Goal: Find specific page/section: Find specific page/section

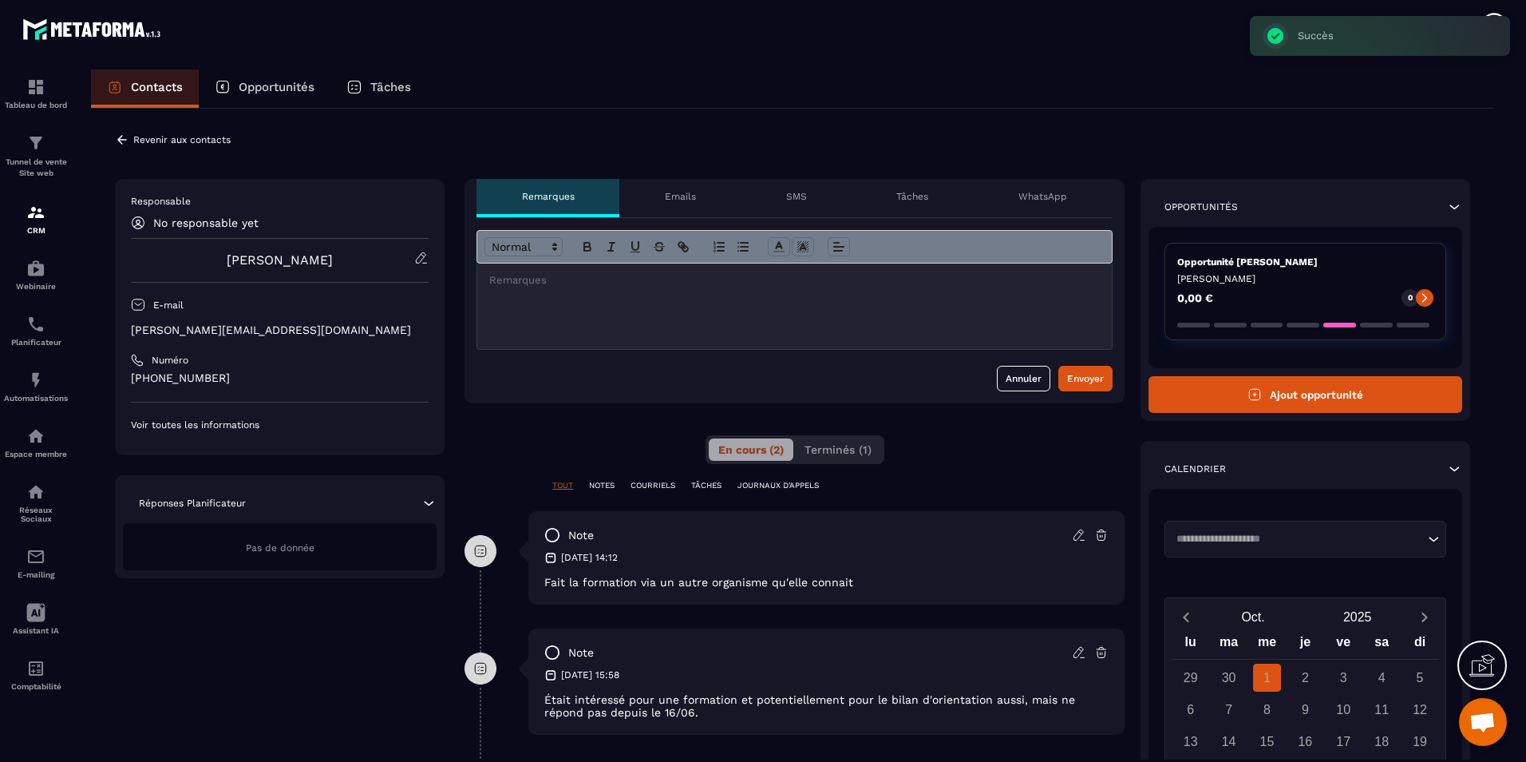
scroll to position [3027, 0]
click at [161, 143] on p "Revenir aux contacts" at bounding box center [181, 139] width 97 height 11
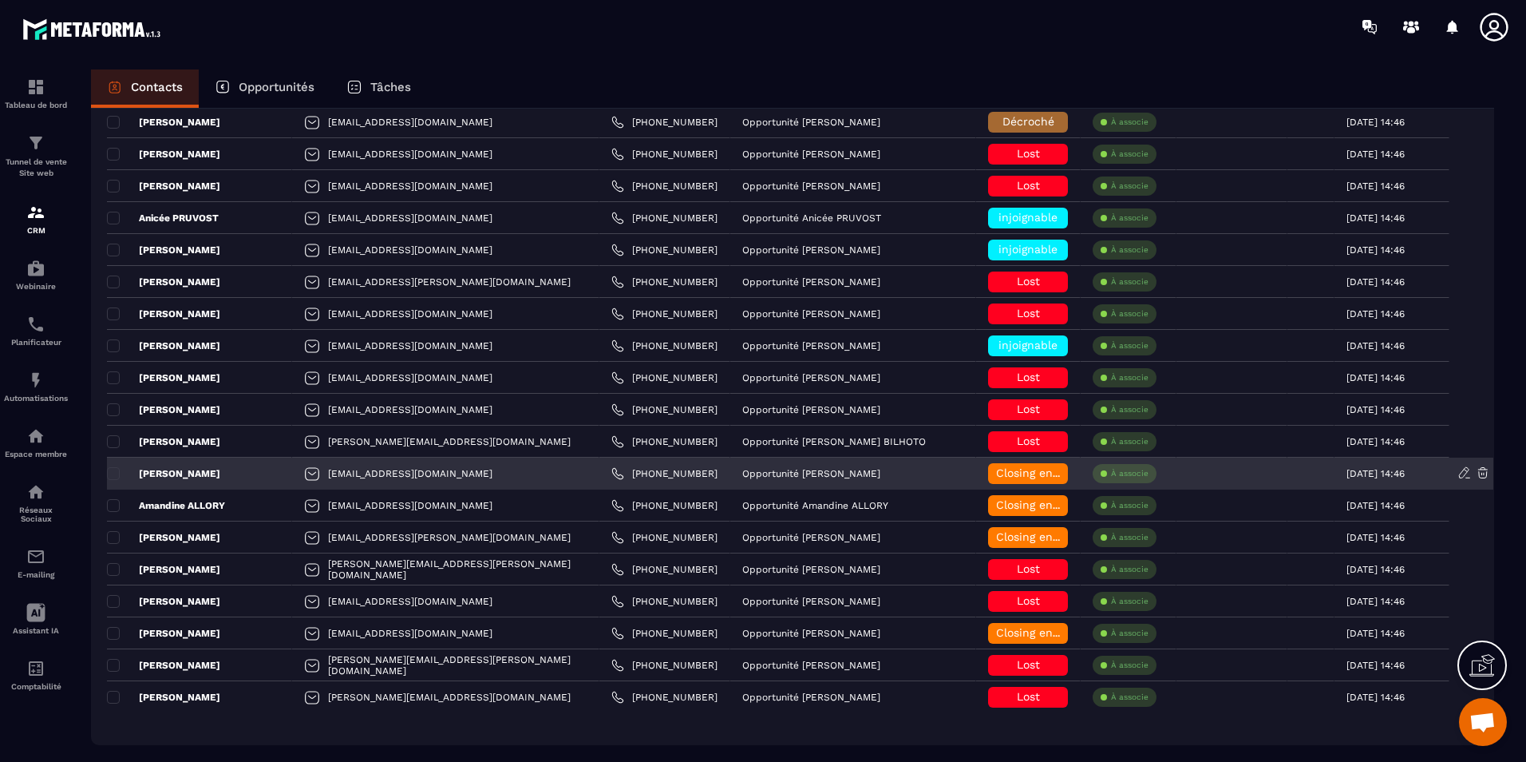
scroll to position [2797, 0]
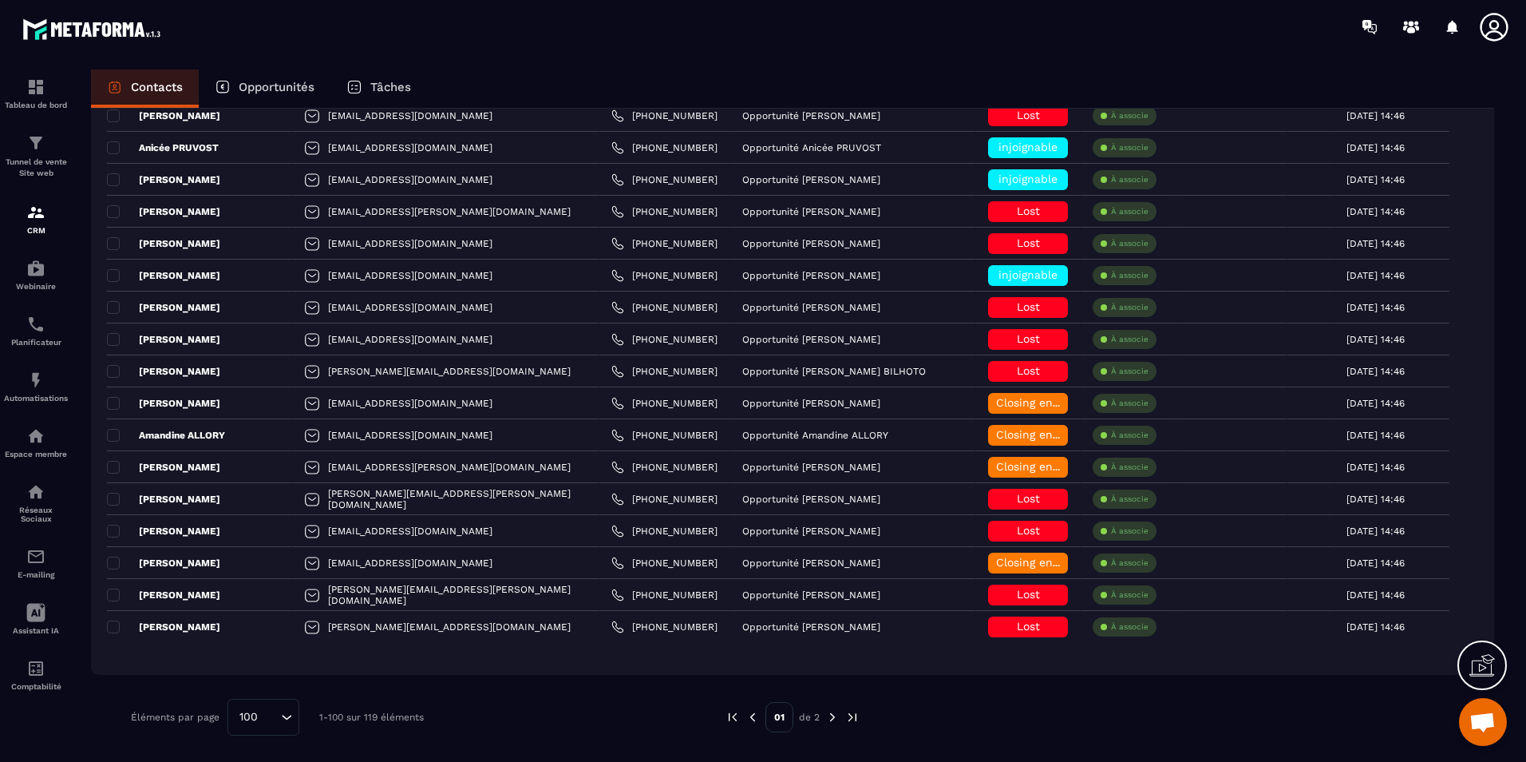
click at [828, 712] on img at bounding box center [832, 717] width 14 height 14
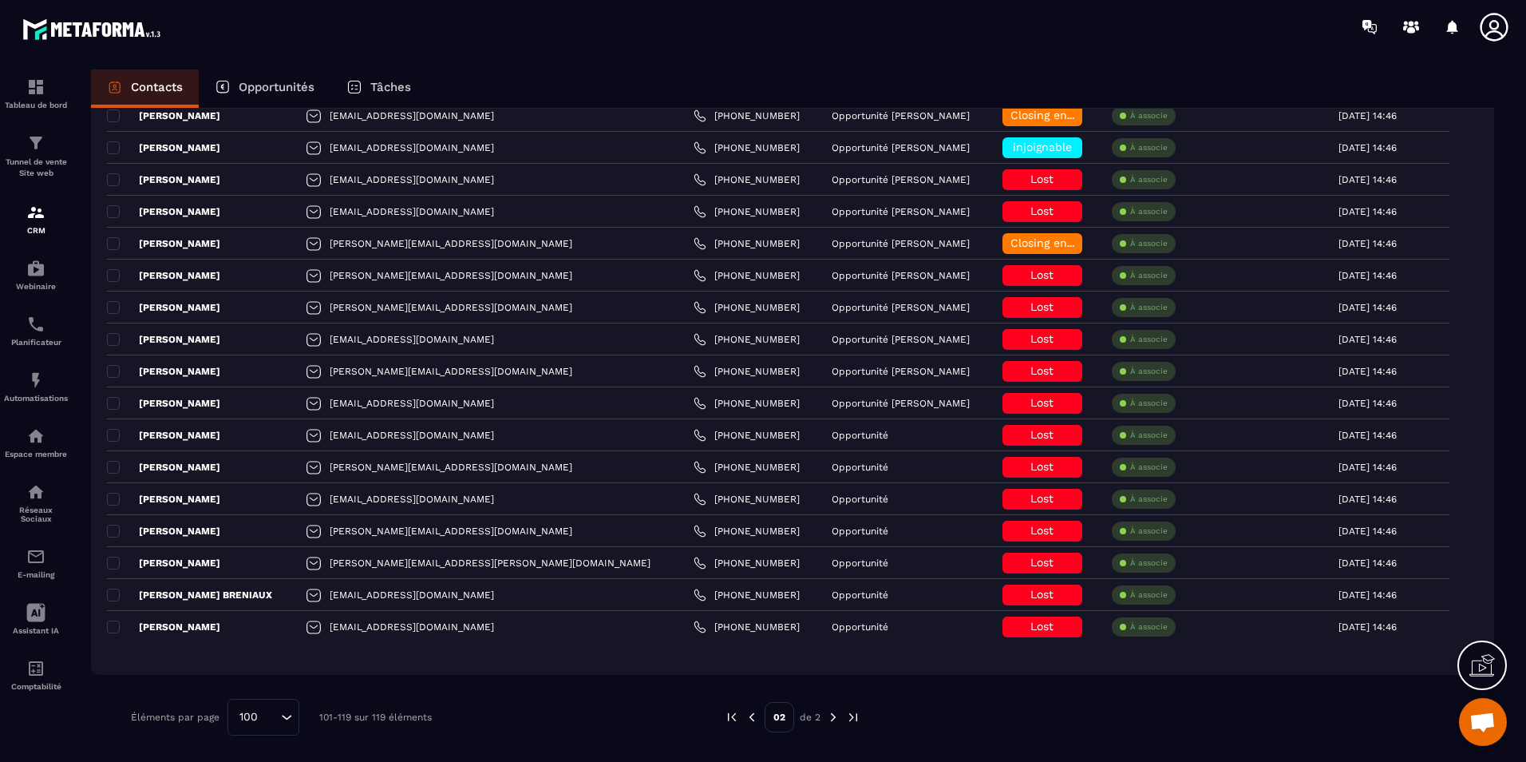
scroll to position [0, 0]
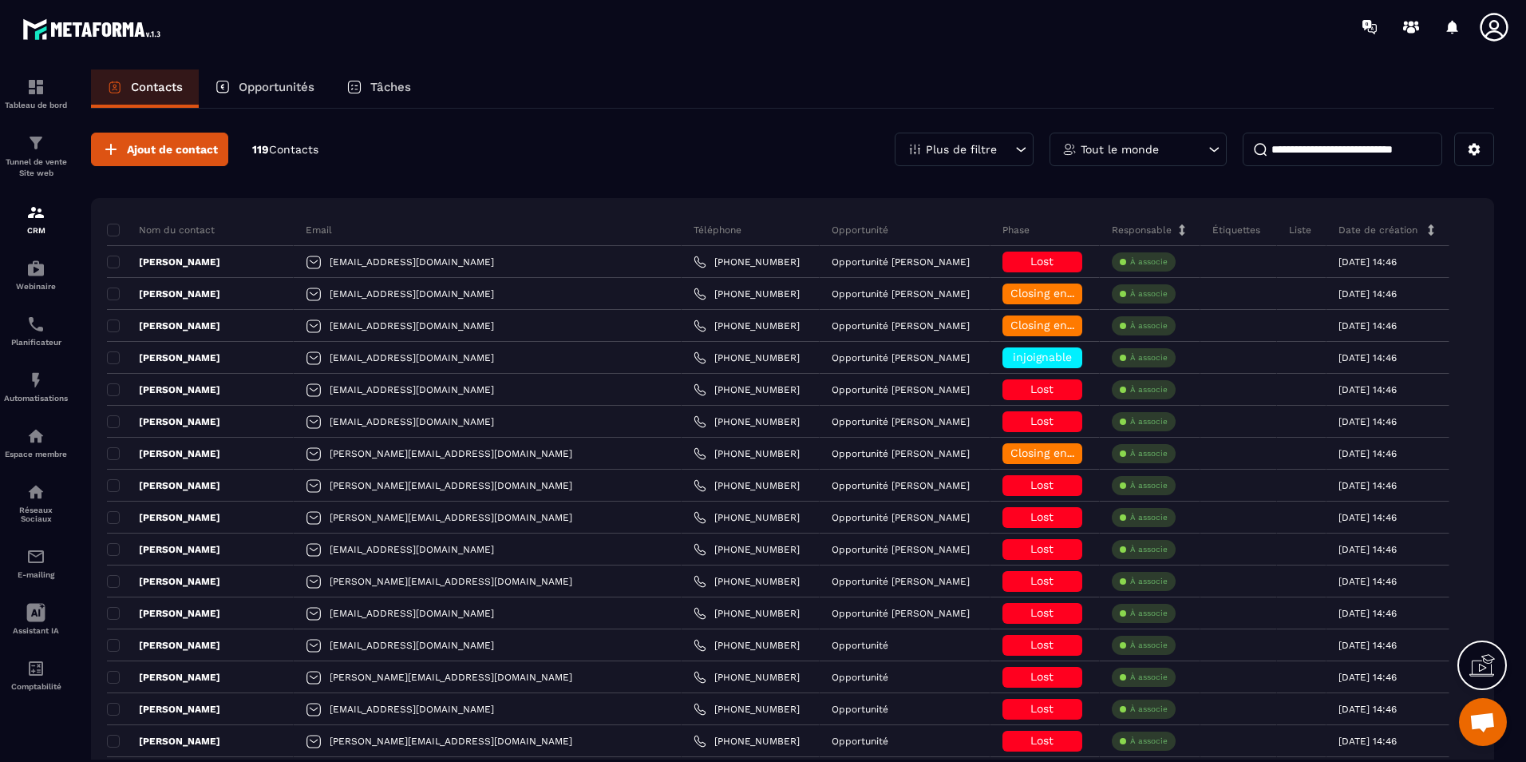
click at [1002, 154] on div "Plus de filtre" at bounding box center [964, 150] width 139 height 34
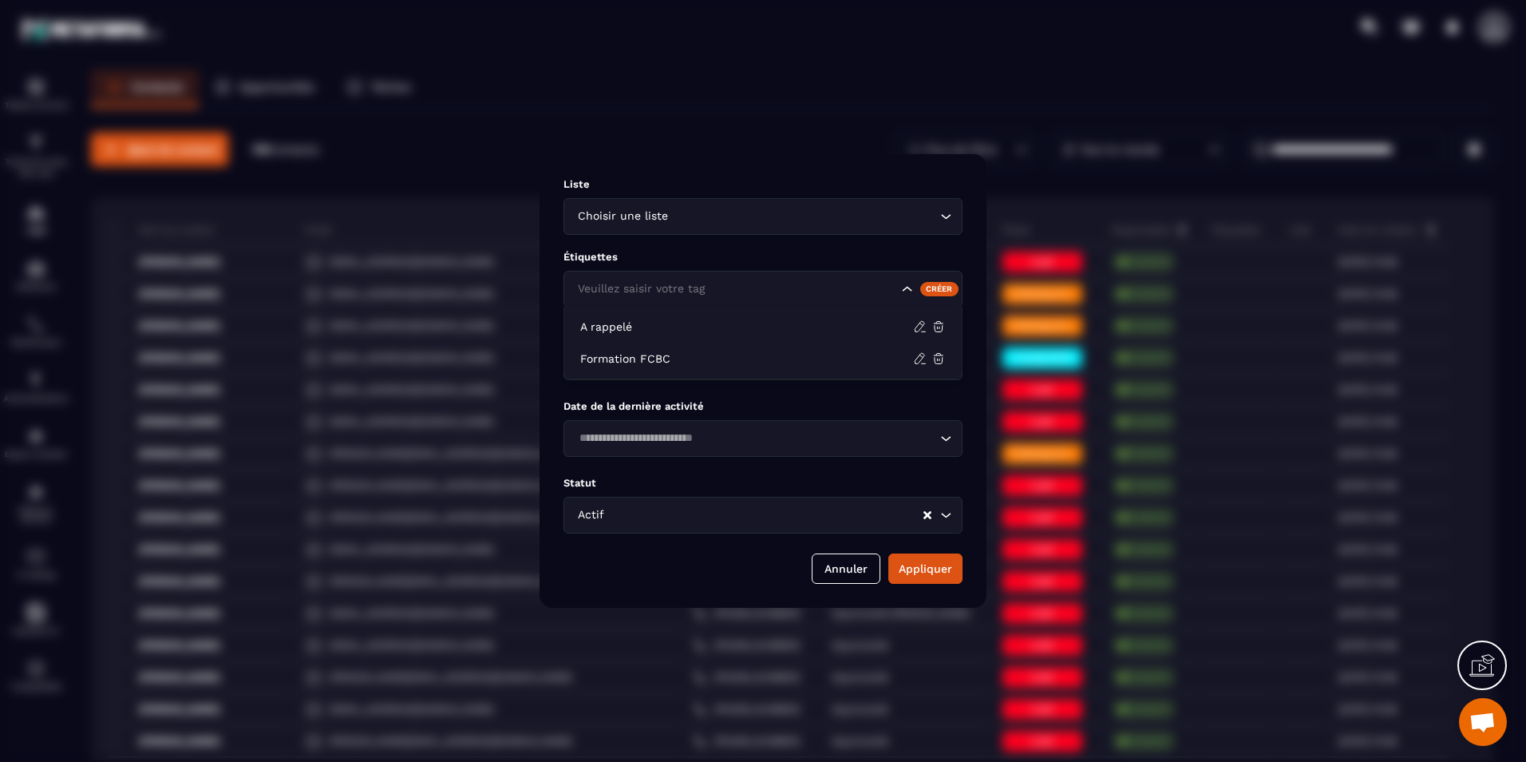
click at [810, 289] on input "Search for option" at bounding box center [736, 289] width 324 height 18
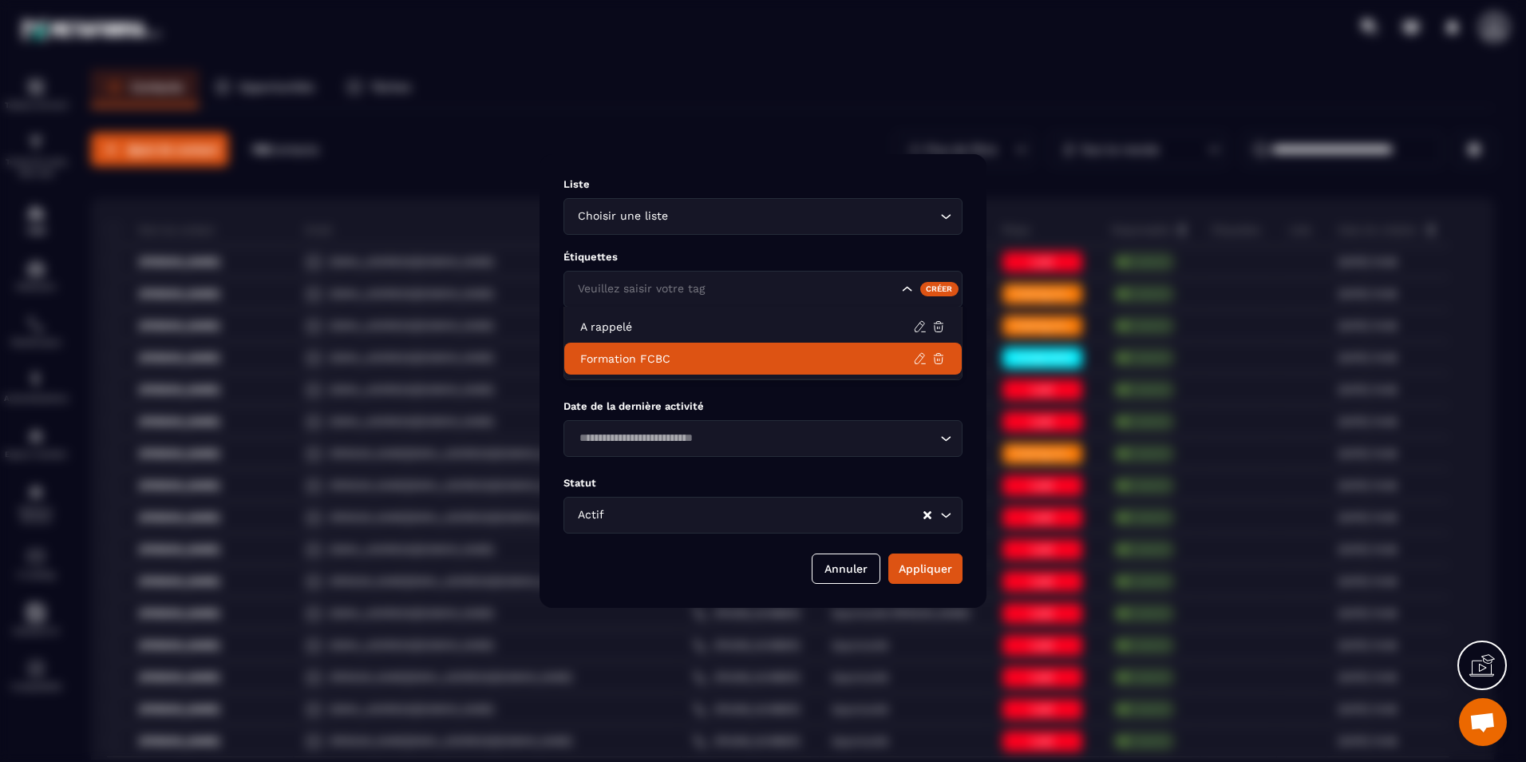
click at [758, 441] on input "Search for option" at bounding box center [755, 438] width 362 height 18
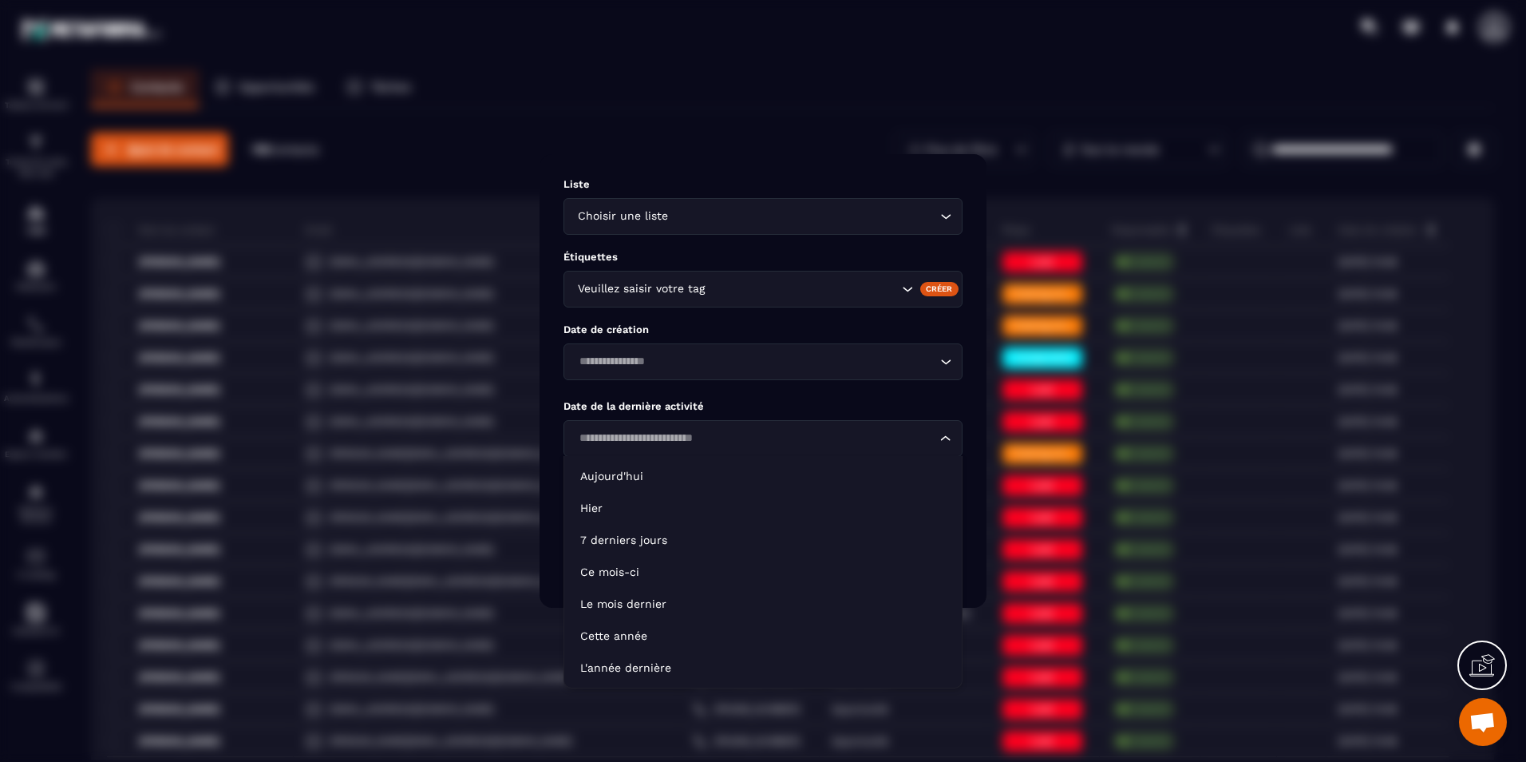
click at [751, 377] on div "Loading..." at bounding box center [763, 361] width 399 height 37
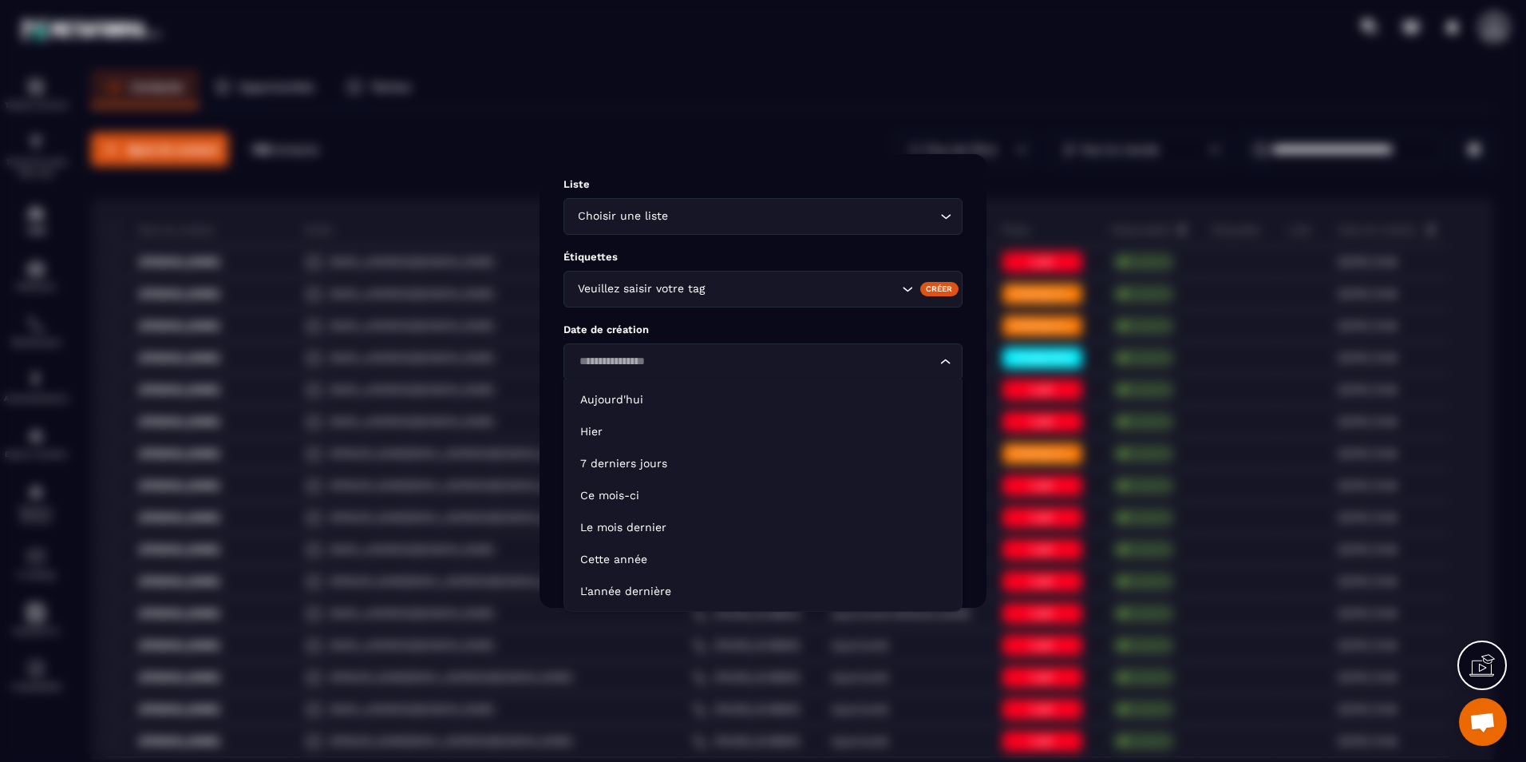
click at [693, 204] on div "Choisir une liste Loading..." at bounding box center [763, 216] width 399 height 37
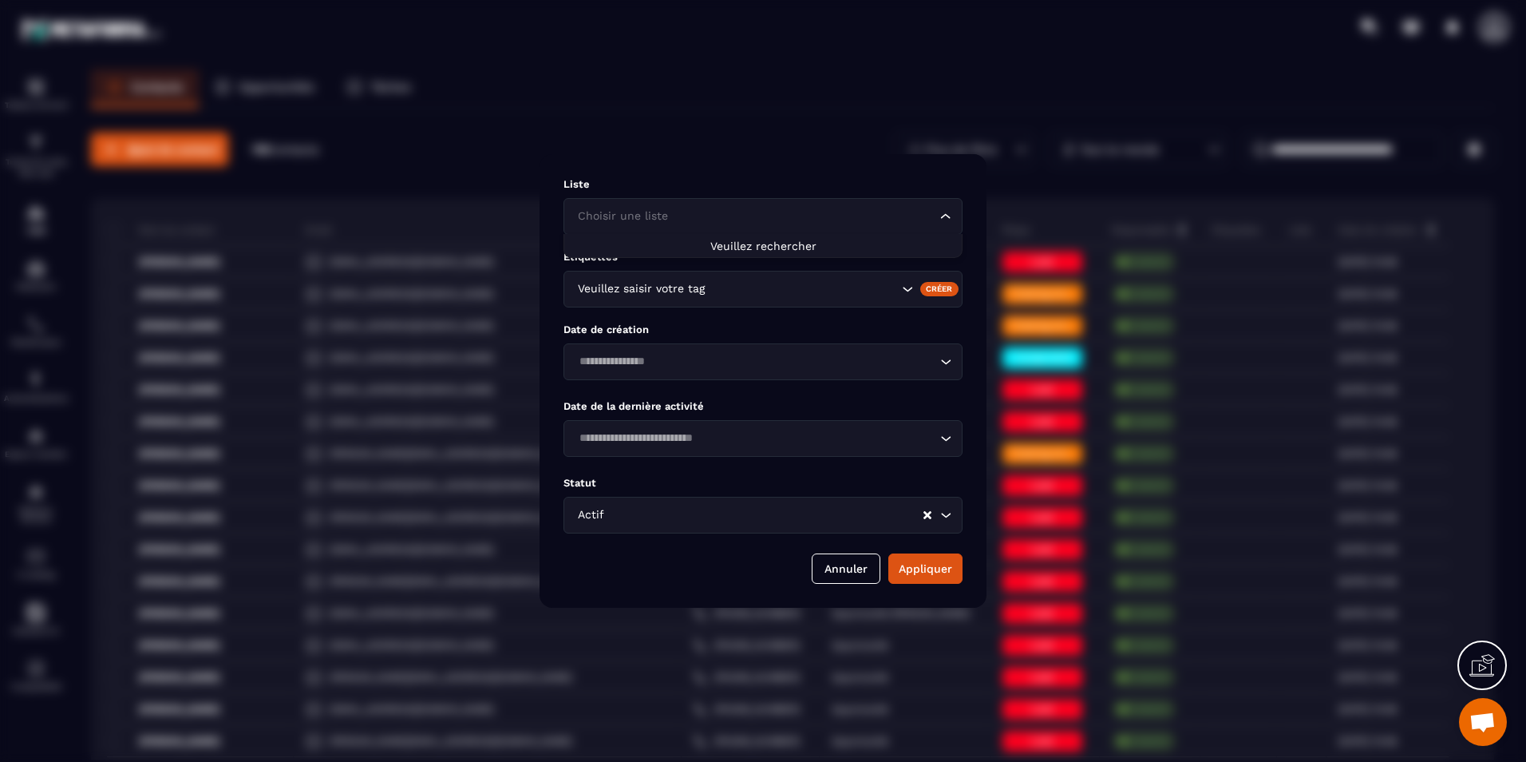
click at [693, 208] on input "Search for option" at bounding box center [755, 217] width 362 height 18
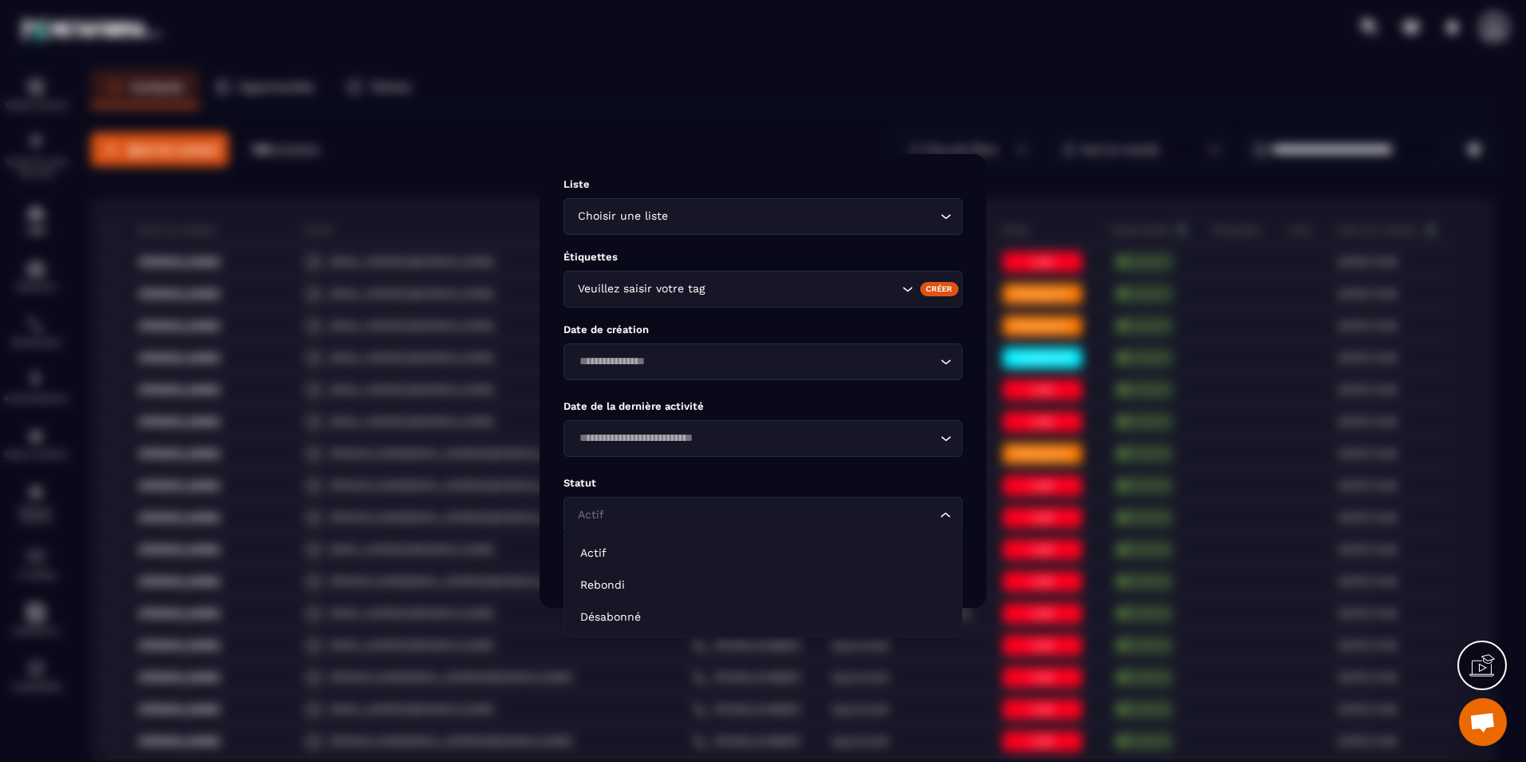
click at [692, 513] on input "Search for option" at bounding box center [755, 515] width 362 height 18
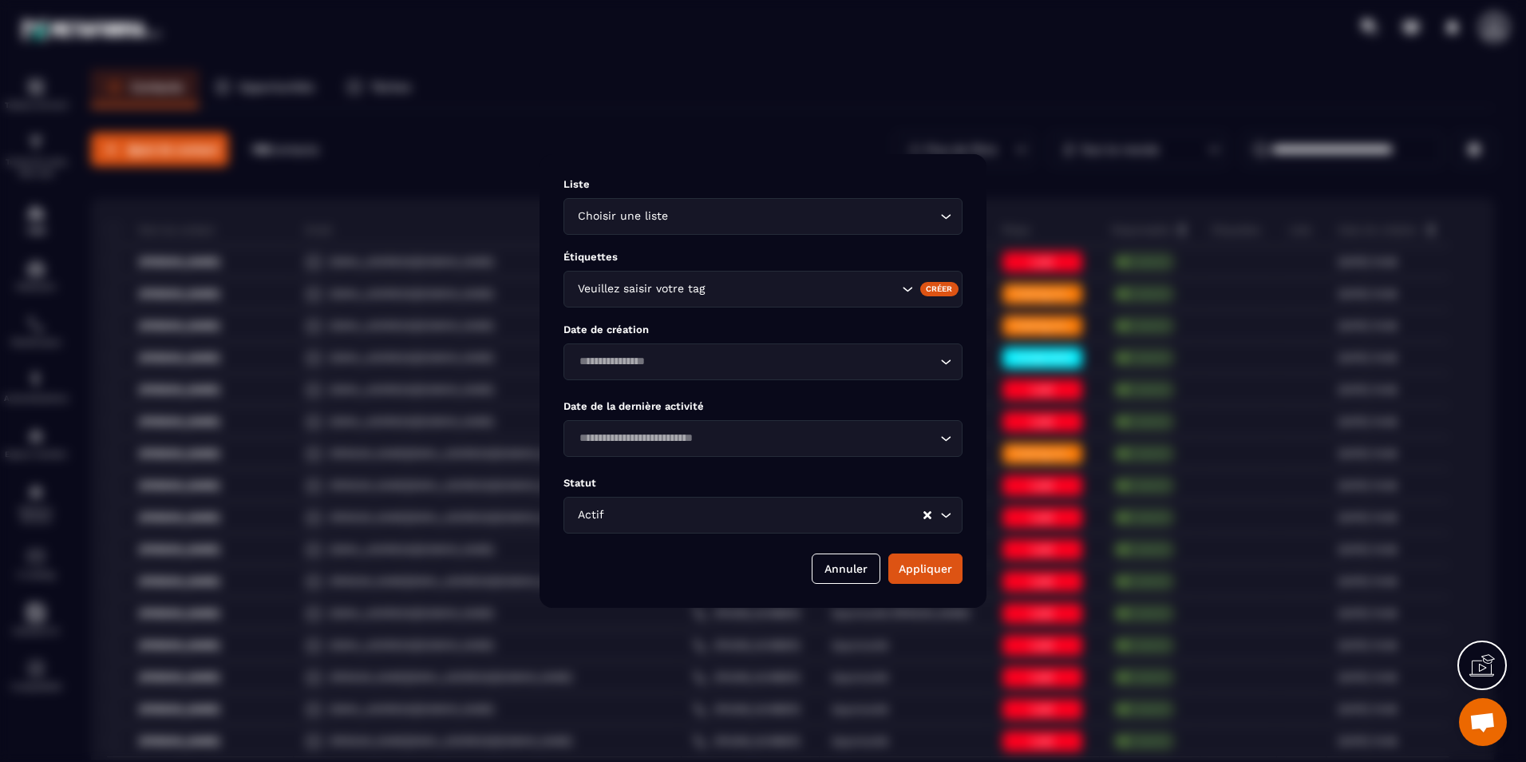
click at [664, 485] on p "Statut" at bounding box center [763, 483] width 399 height 12
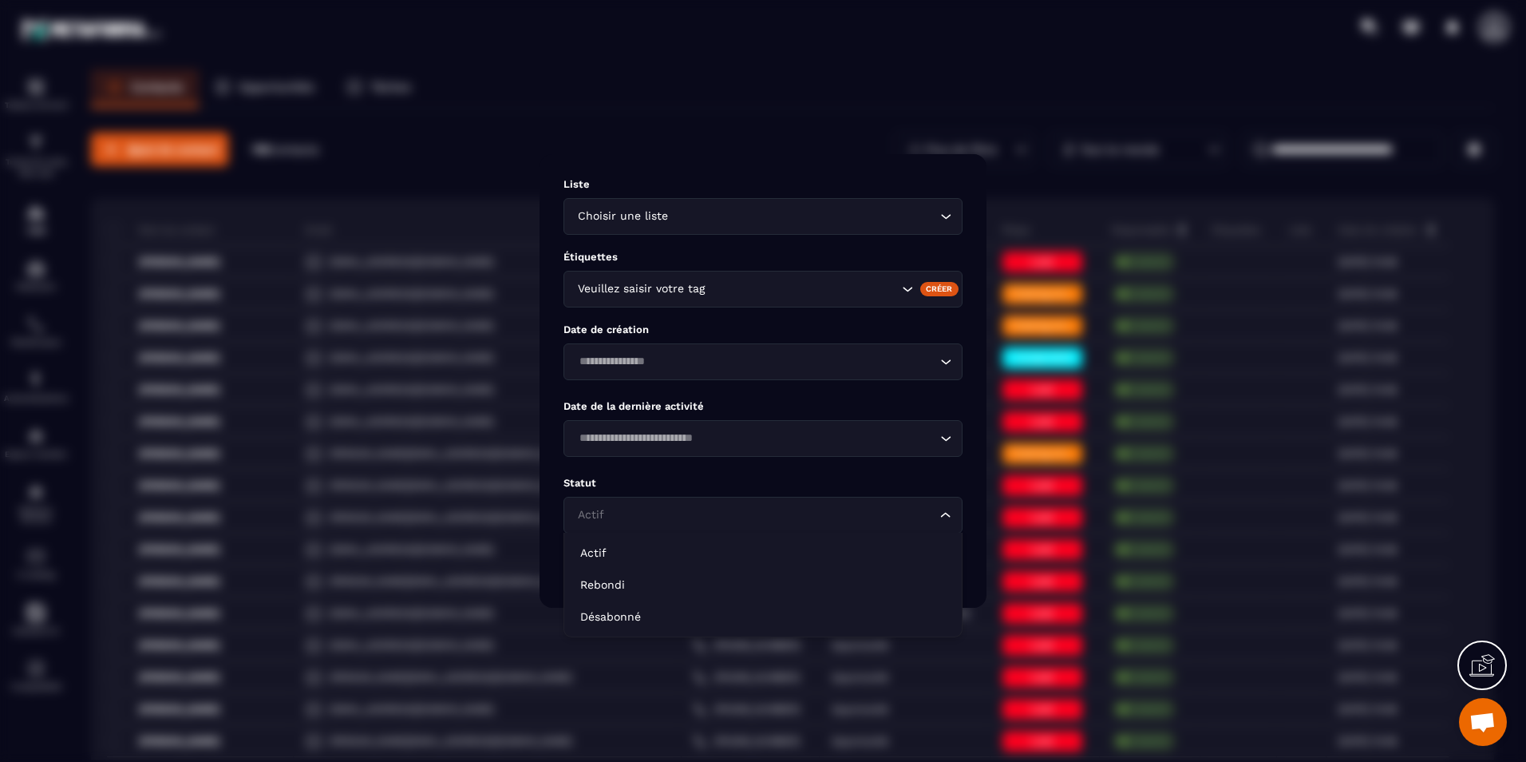
click at [664, 505] on div "Actif Loading..." at bounding box center [763, 515] width 399 height 37
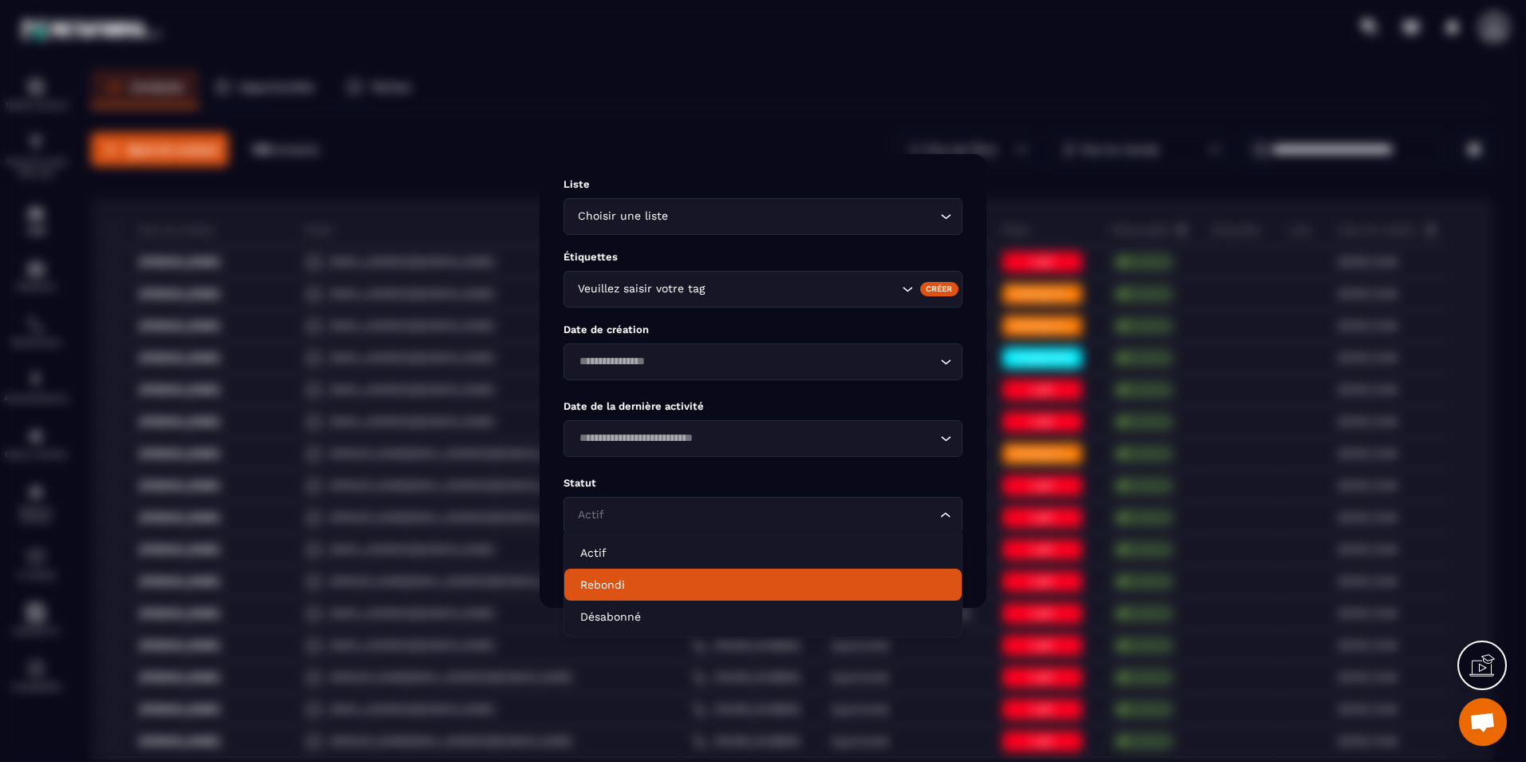
click at [663, 581] on p "Rebondi" at bounding box center [763, 584] width 366 height 16
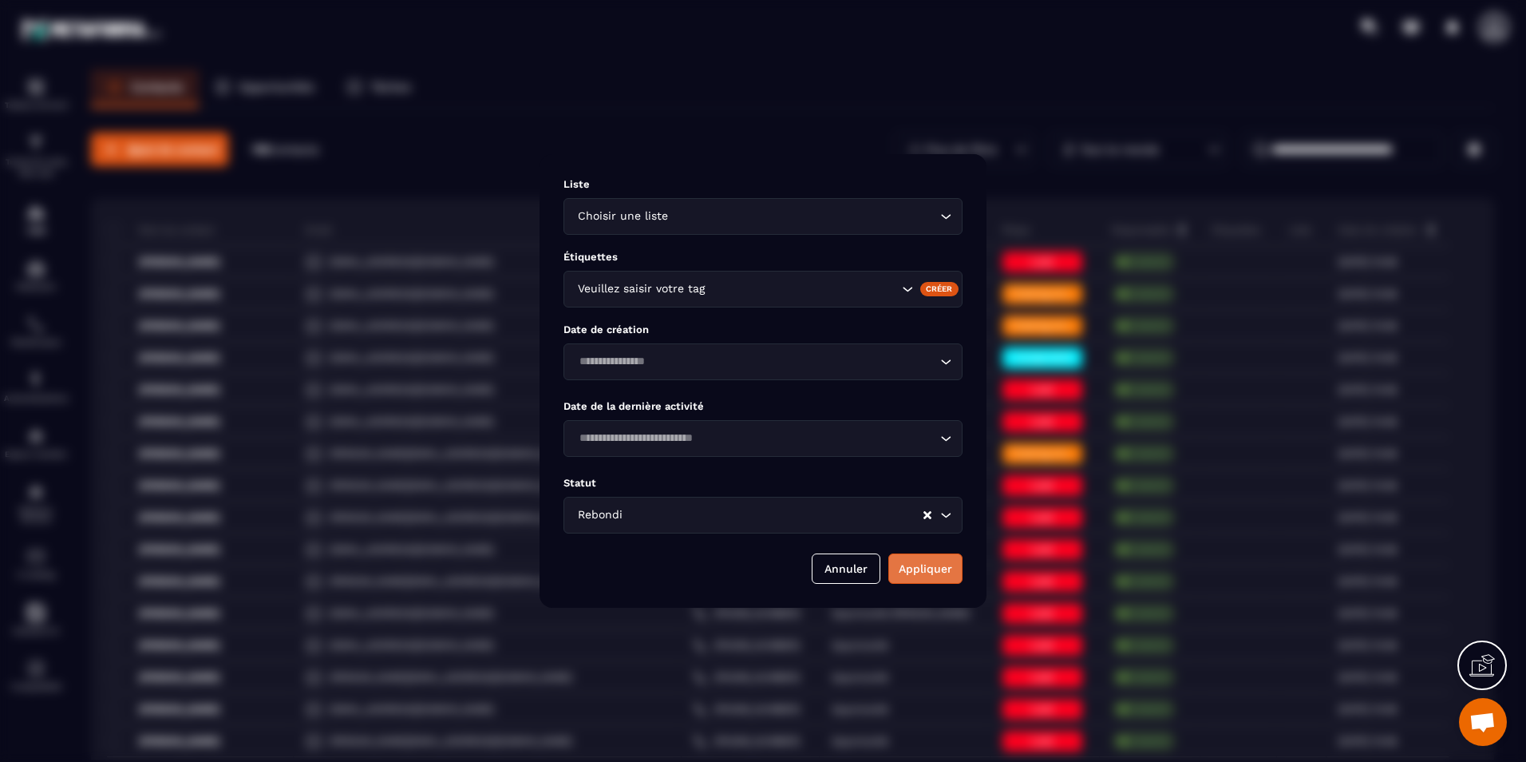
click at [927, 561] on button "Appliquer" at bounding box center [926, 568] width 74 height 30
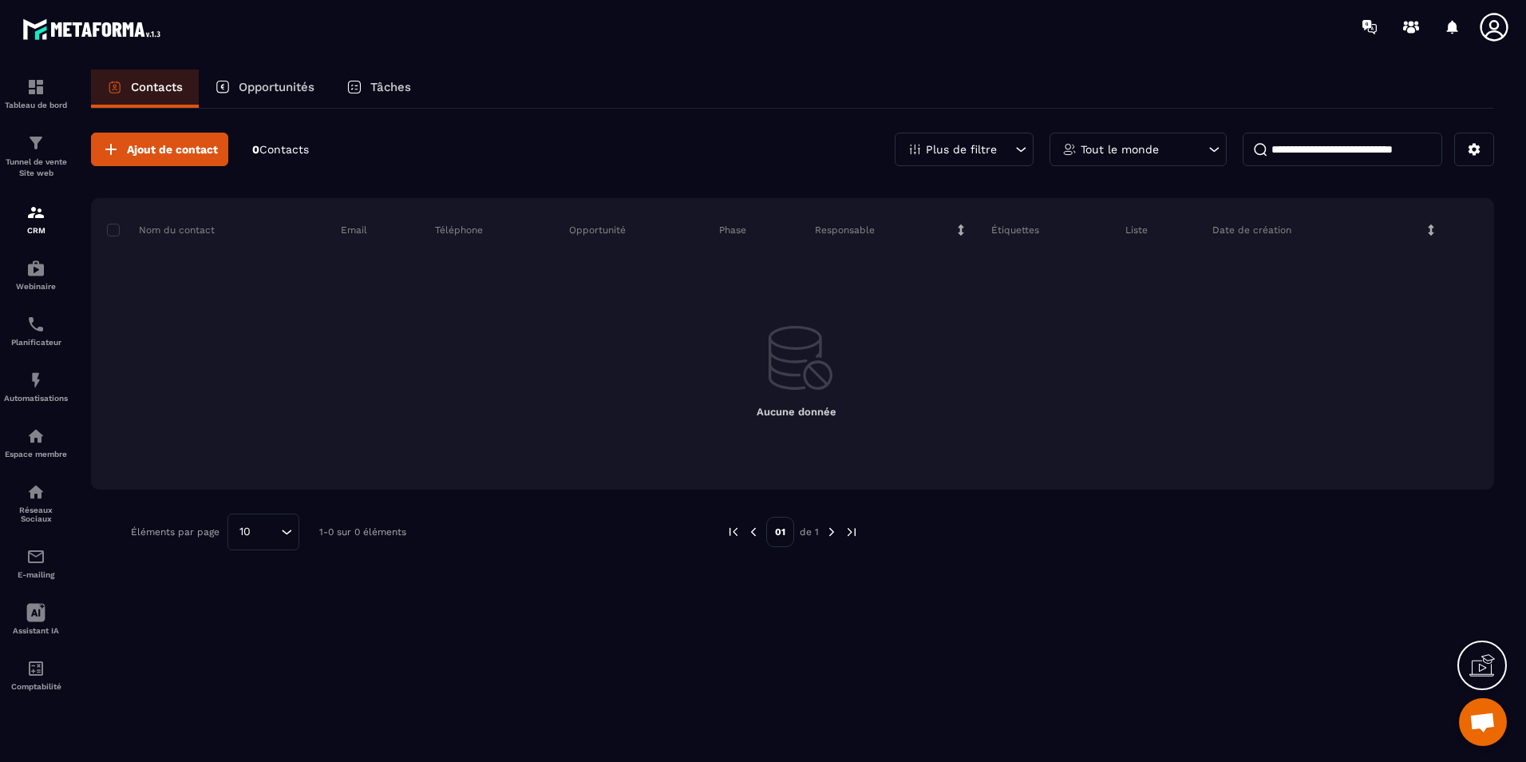
click at [929, 165] on div "Plus de filtre" at bounding box center [964, 150] width 139 height 34
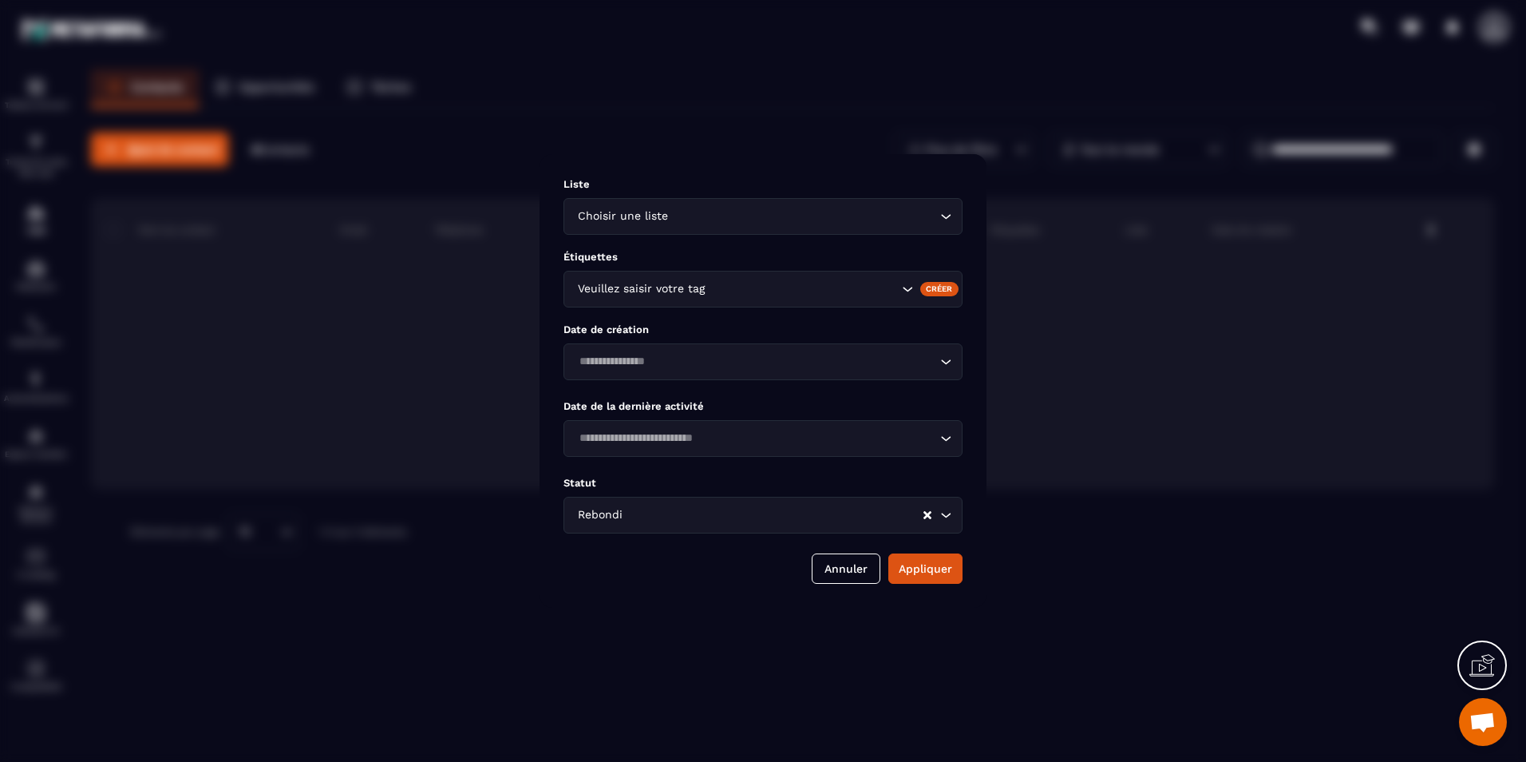
click at [832, 517] on input "Search for option" at bounding box center [774, 515] width 296 height 18
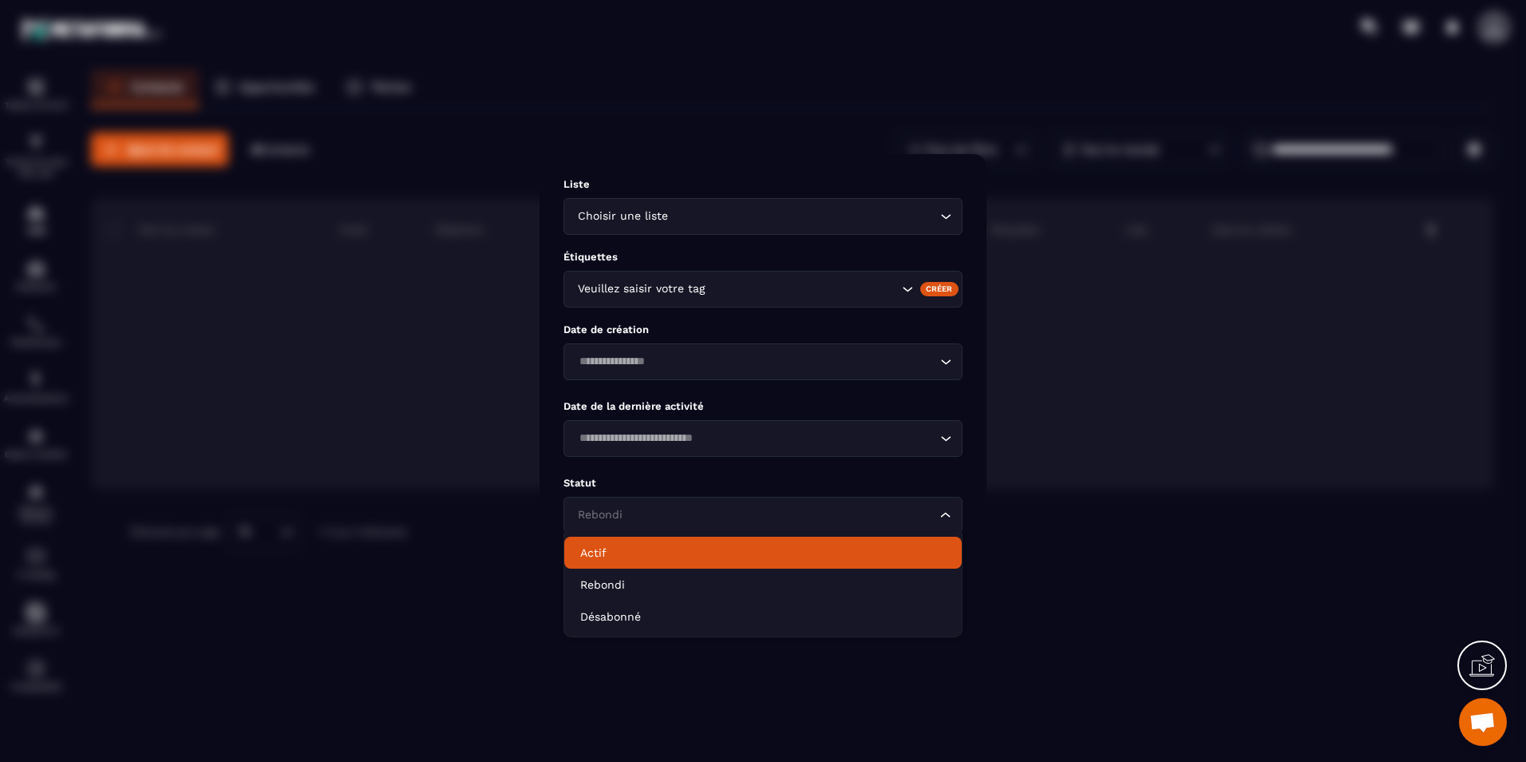
click at [797, 540] on li "Actif" at bounding box center [763, 552] width 398 height 32
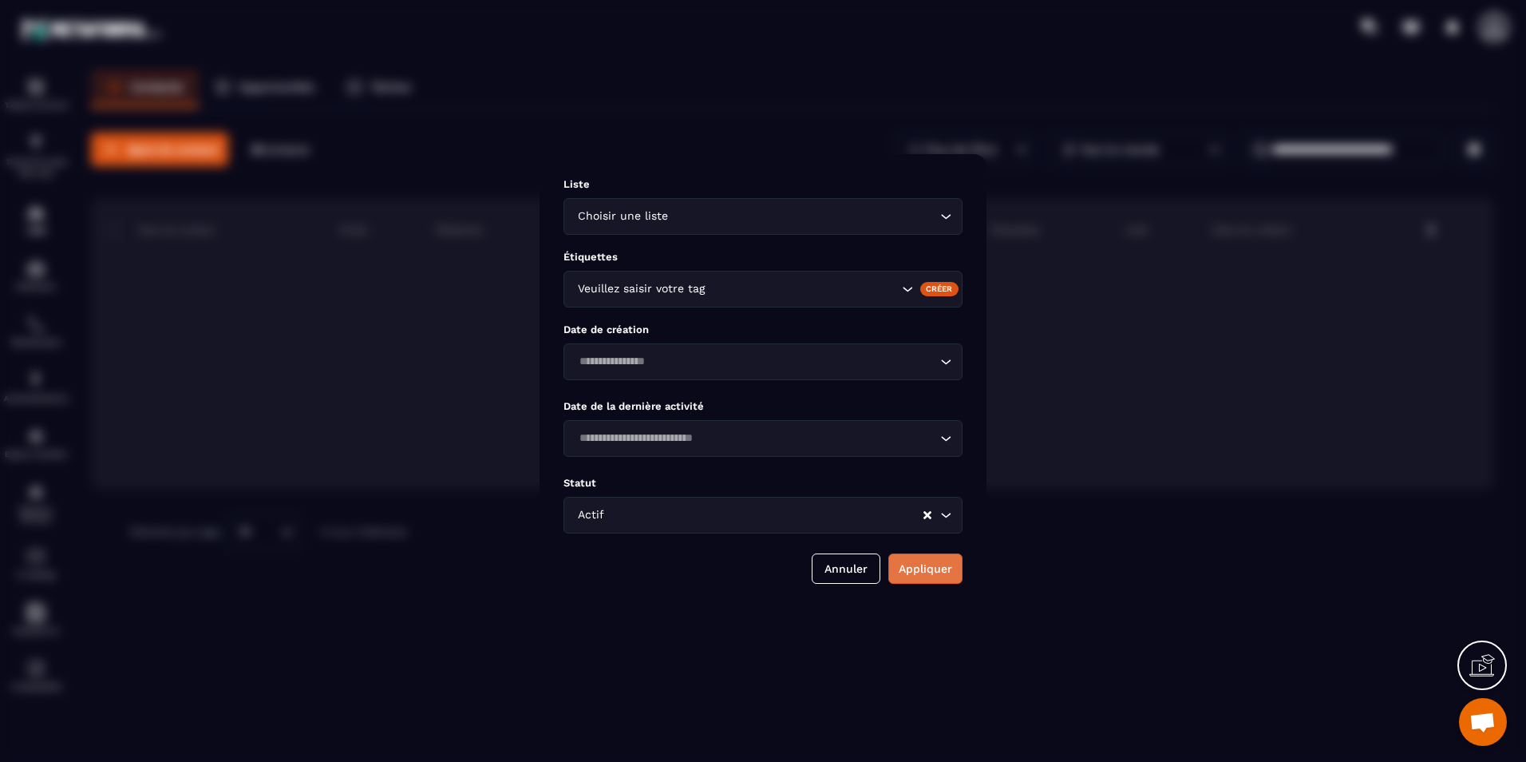
click at [910, 567] on button "Appliquer" at bounding box center [926, 568] width 74 height 30
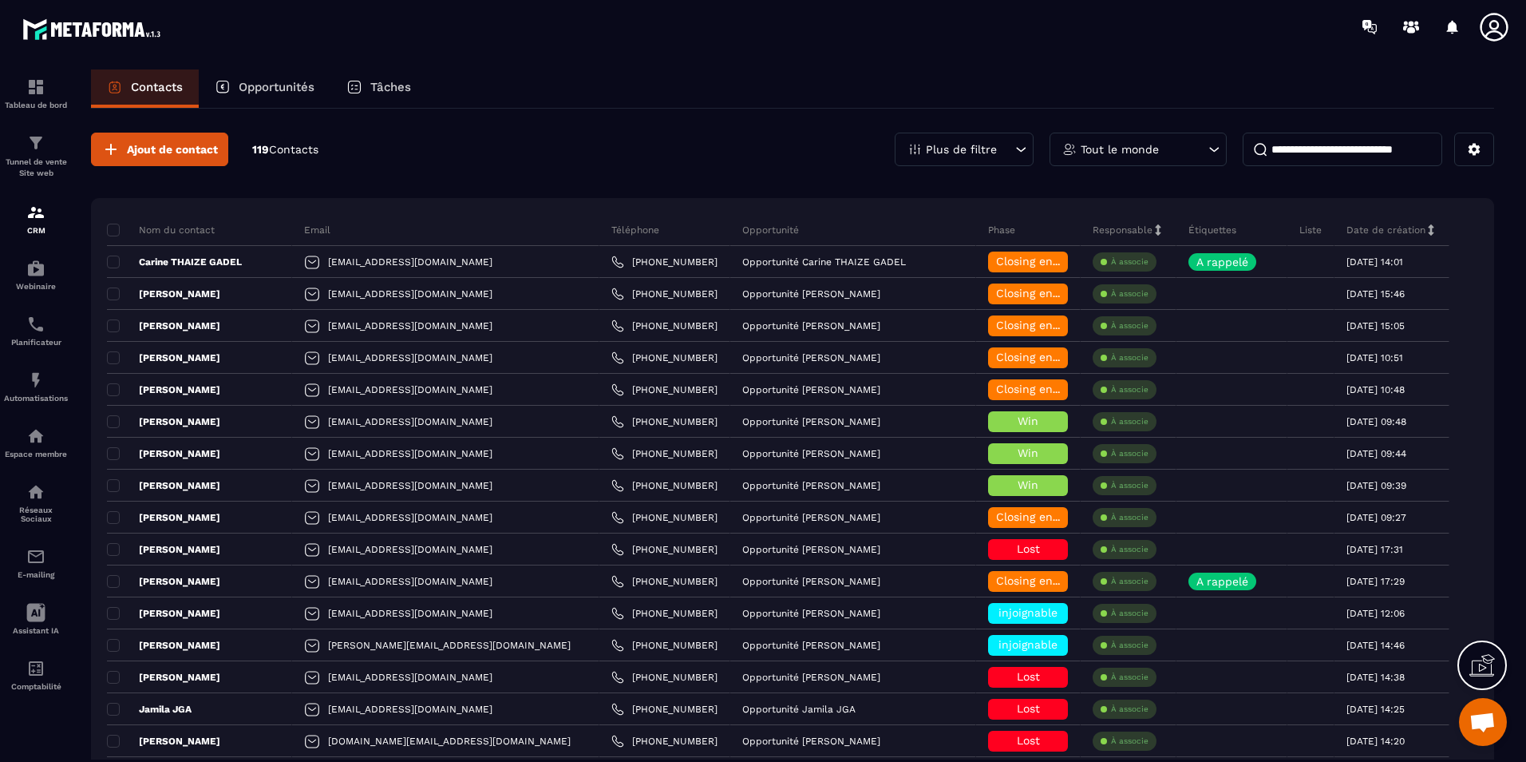
click at [999, 144] on div "Plus de filtre" at bounding box center [964, 150] width 139 height 34
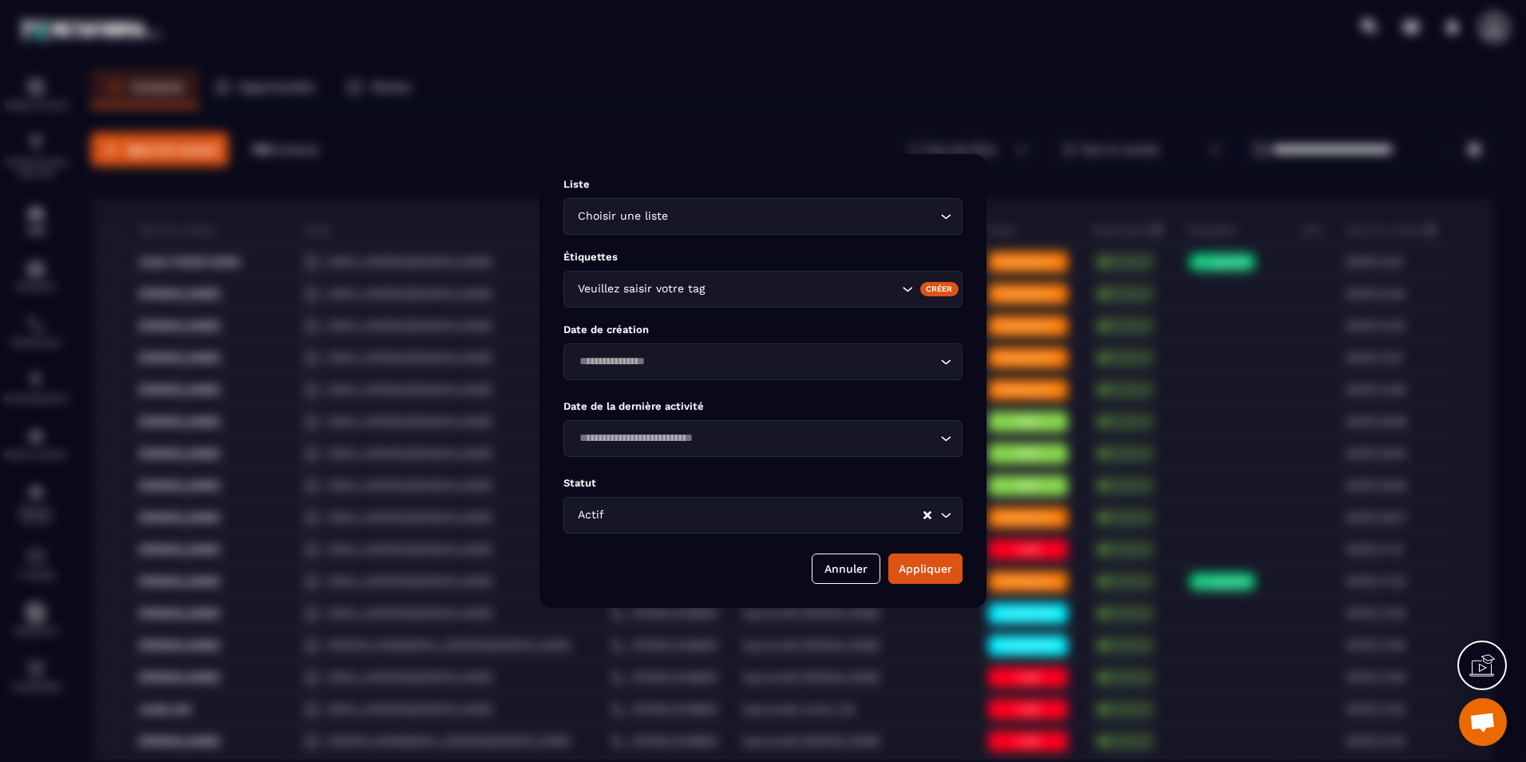
click at [748, 444] on input "Search for option" at bounding box center [755, 438] width 362 height 18
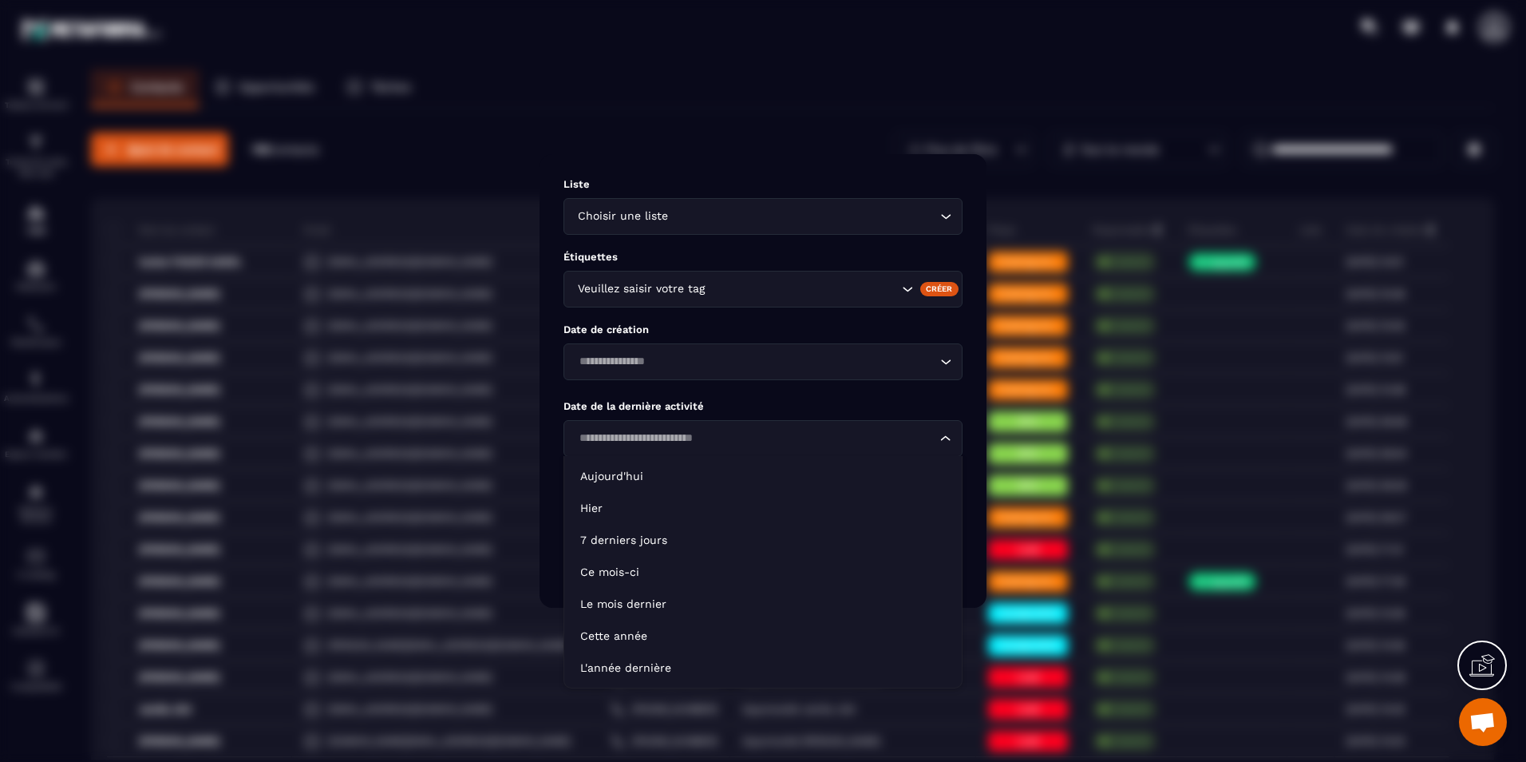
click at [748, 444] on input "Search for option" at bounding box center [755, 438] width 362 height 18
click at [718, 354] on input "Search for option" at bounding box center [755, 362] width 362 height 18
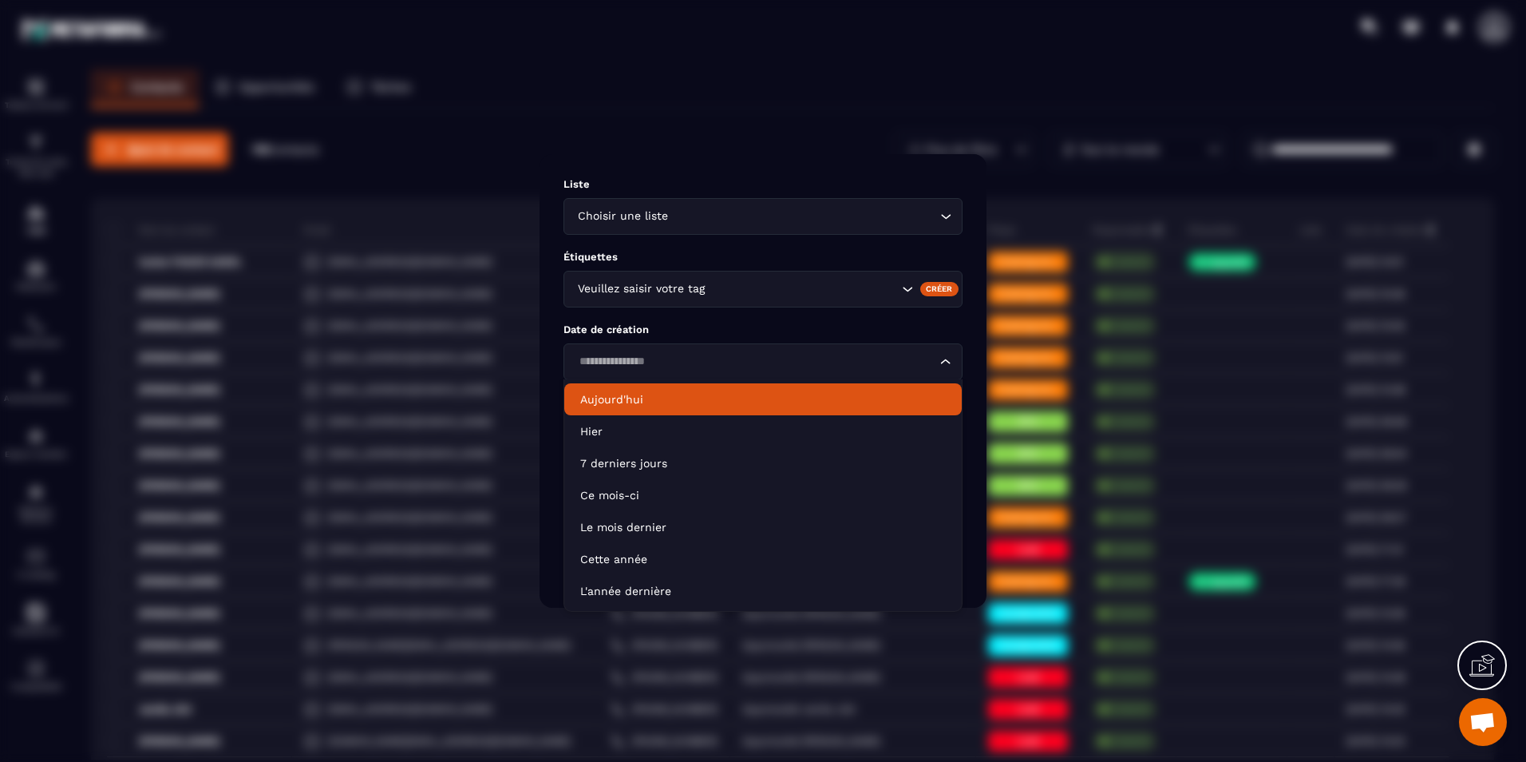
click at [715, 355] on input "Search for option" at bounding box center [755, 362] width 362 height 18
click at [948, 358] on icon "Search for option" at bounding box center [946, 362] width 16 height 16
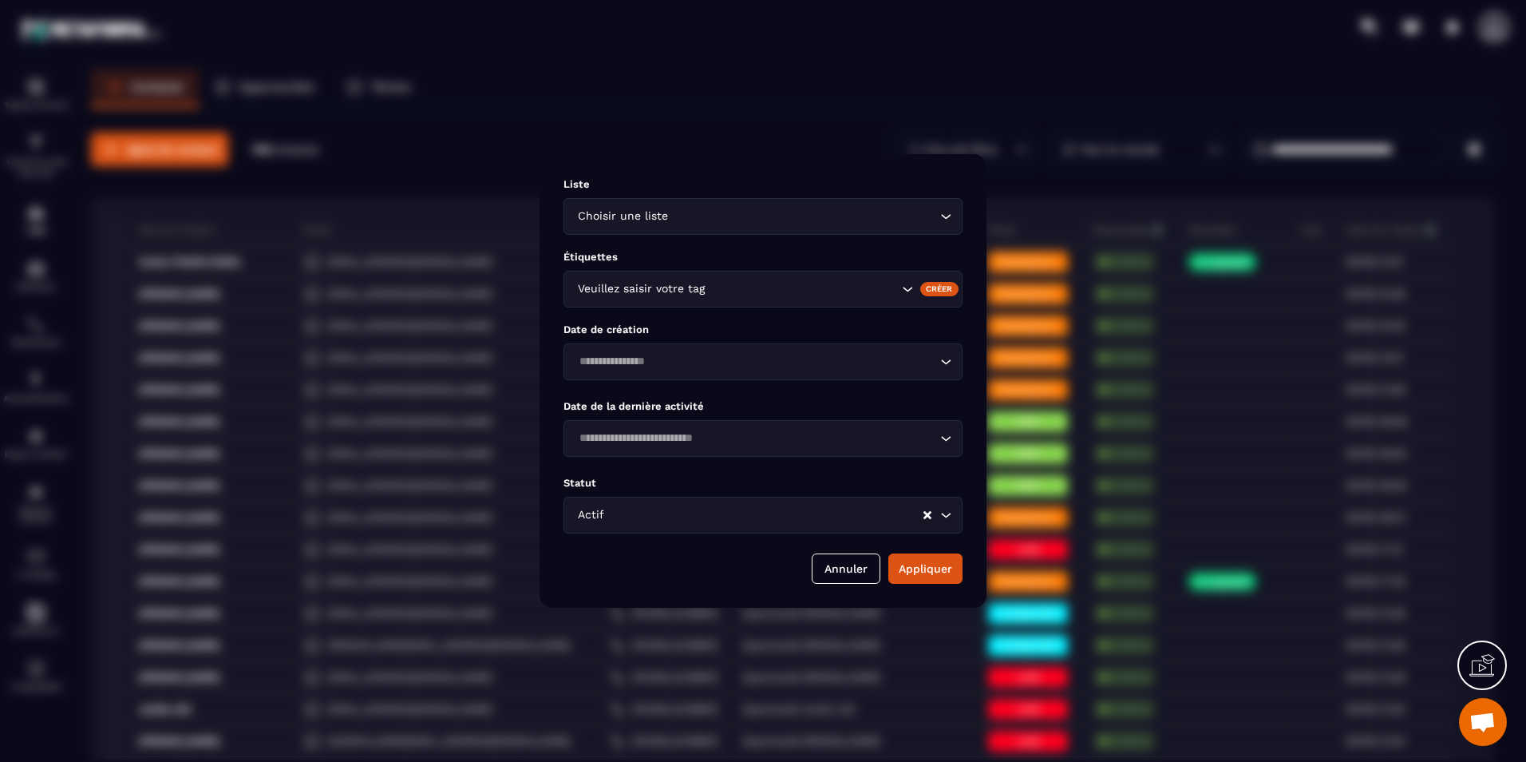
click at [770, 287] on input "Search for option" at bounding box center [803, 289] width 190 height 18
click at [771, 286] on input "Search for option" at bounding box center [736, 289] width 324 height 18
click at [906, 284] on icon "Search for option" at bounding box center [908, 289] width 16 height 16
click at [820, 215] on input "Search for option" at bounding box center [803, 217] width 265 height 18
click at [820, 215] on input "Search for option" at bounding box center [755, 217] width 362 height 18
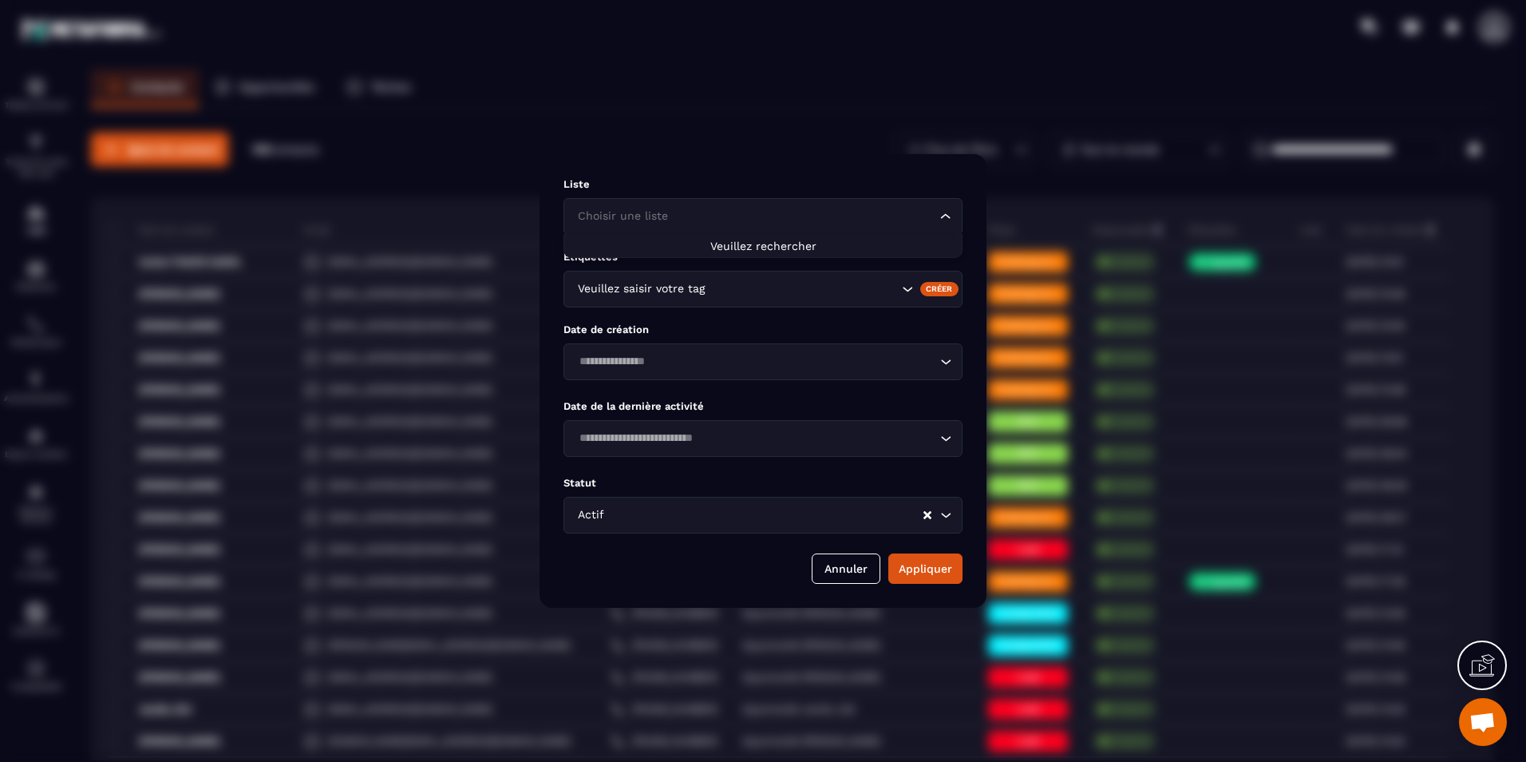
click at [820, 215] on input "Search for option" at bounding box center [755, 217] width 362 height 18
type input "*******"
click at [921, 569] on button "Appliquer" at bounding box center [926, 568] width 74 height 30
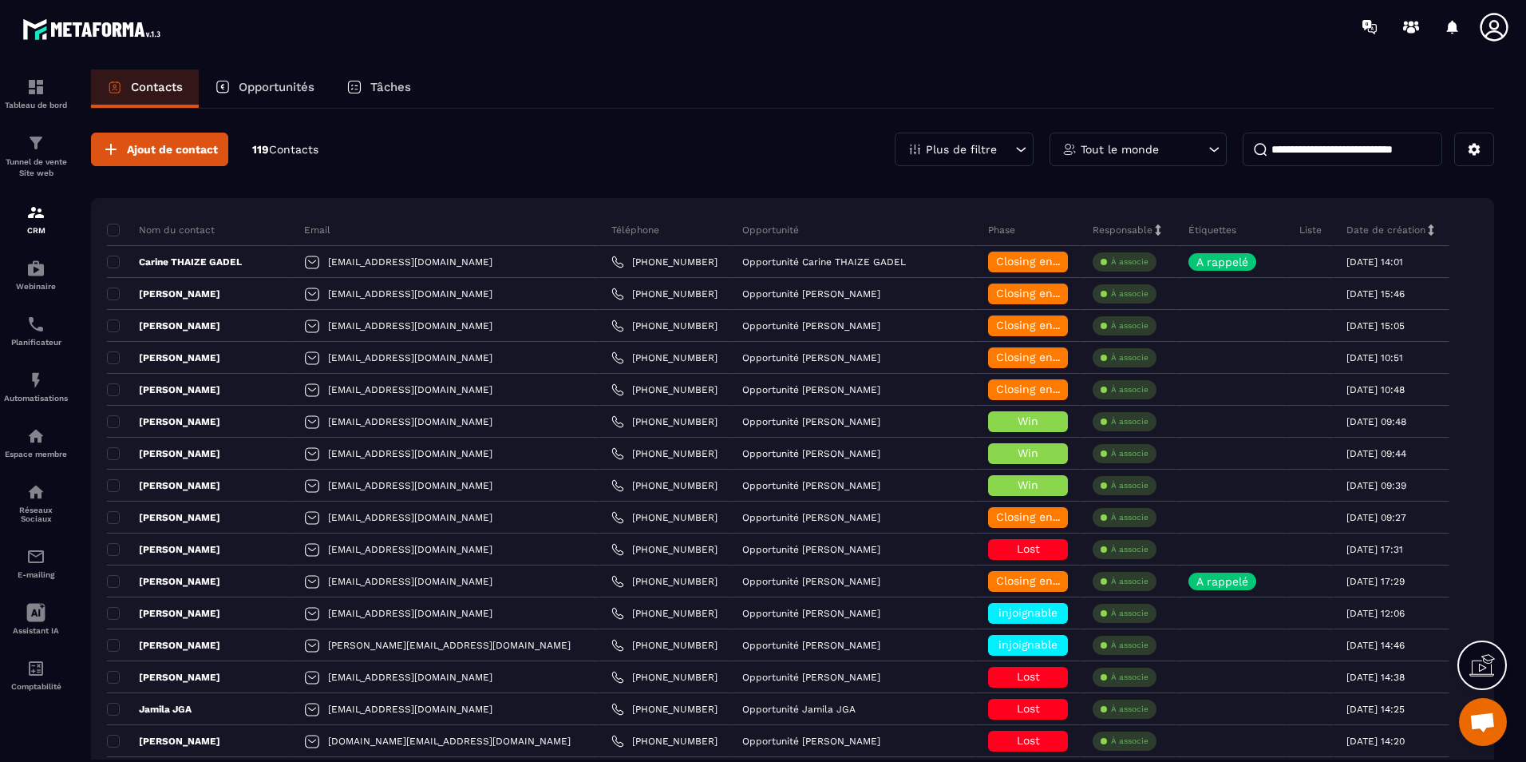
click at [1017, 156] on icon at bounding box center [1021, 149] width 16 height 16
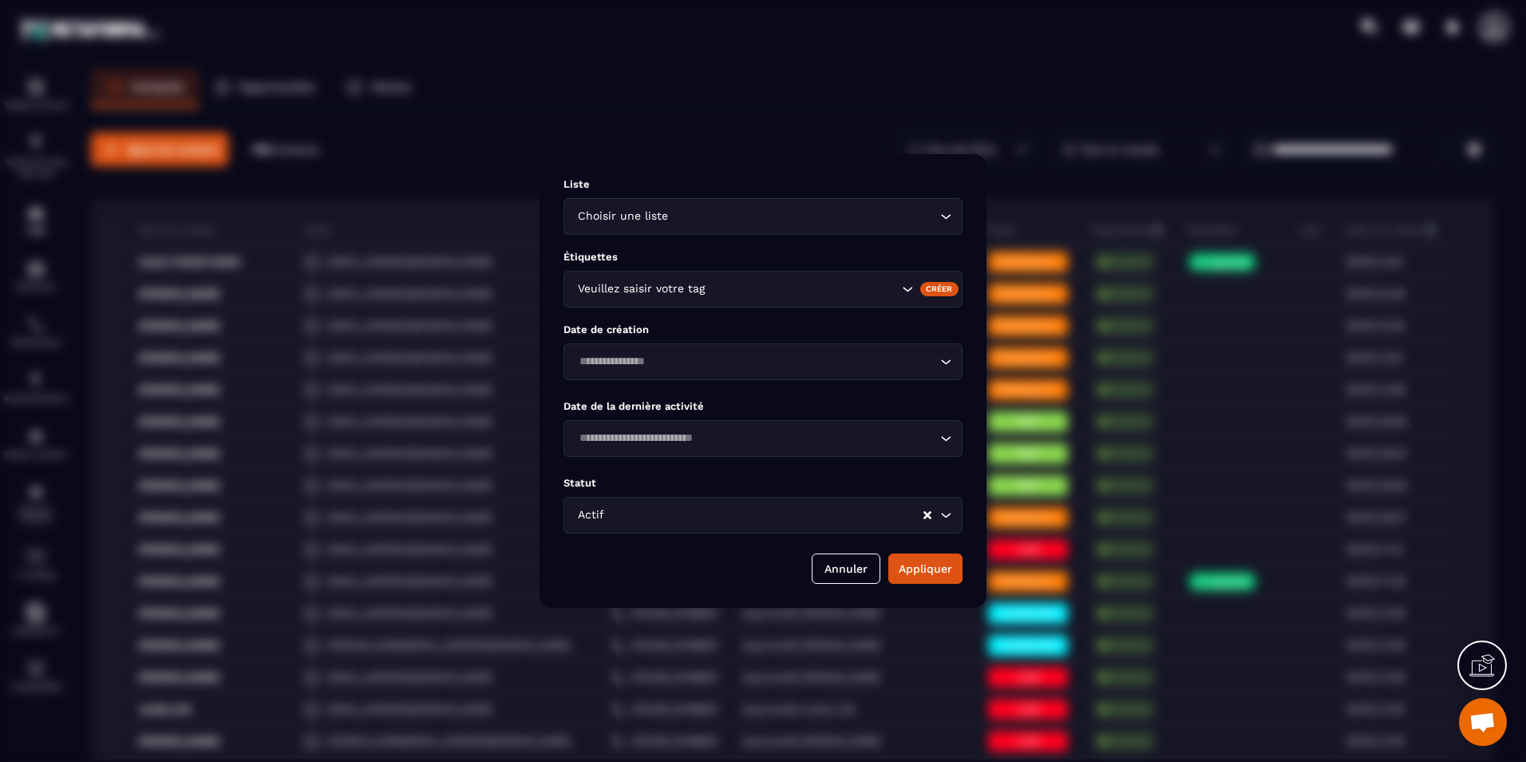
click at [753, 149] on div "Modal window" at bounding box center [763, 381] width 1526 height 762
click at [761, 112] on div "Modal window" at bounding box center [763, 381] width 1526 height 762
click at [866, 576] on button "Annuler" at bounding box center [846, 568] width 69 height 30
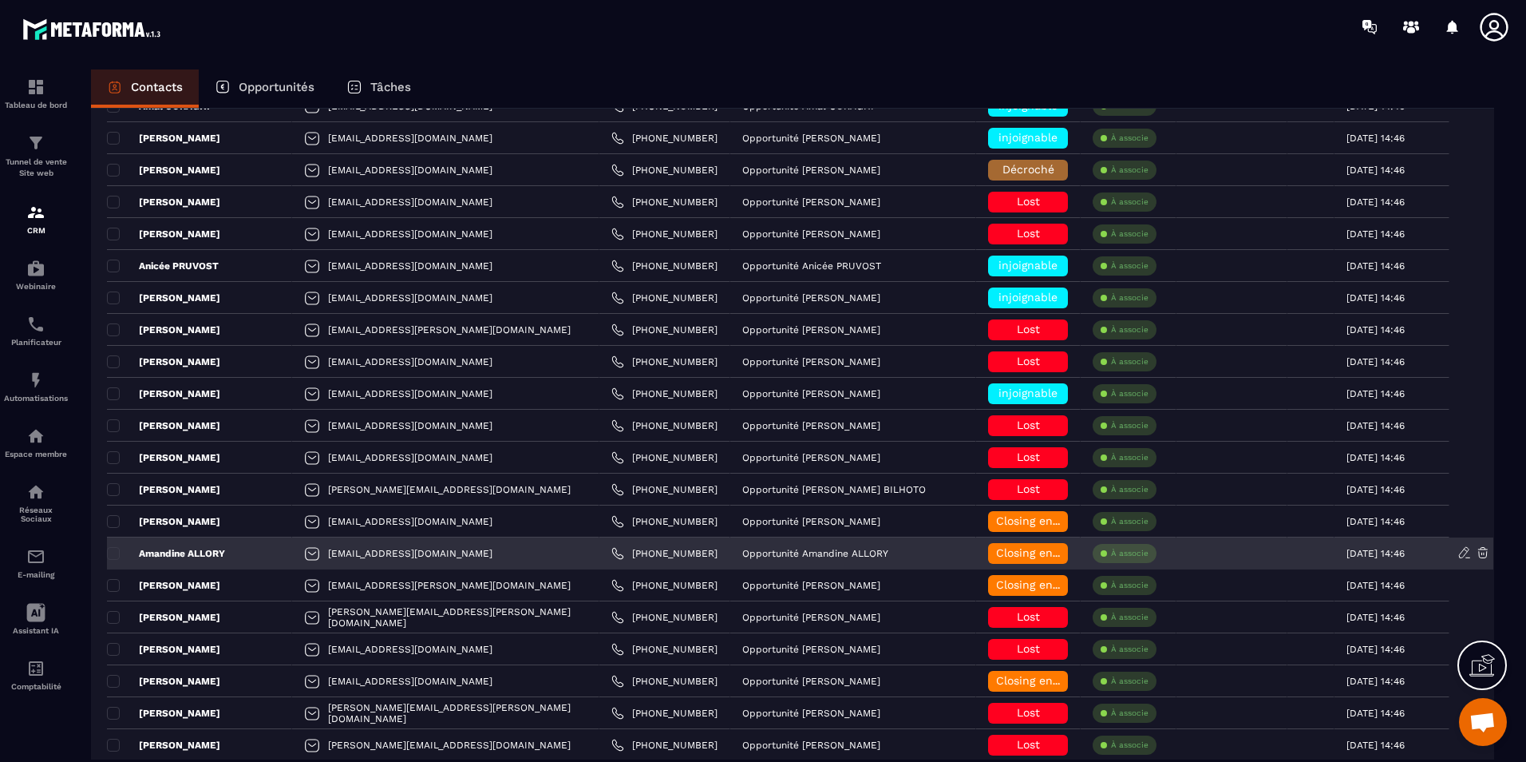
scroll to position [2797, 0]
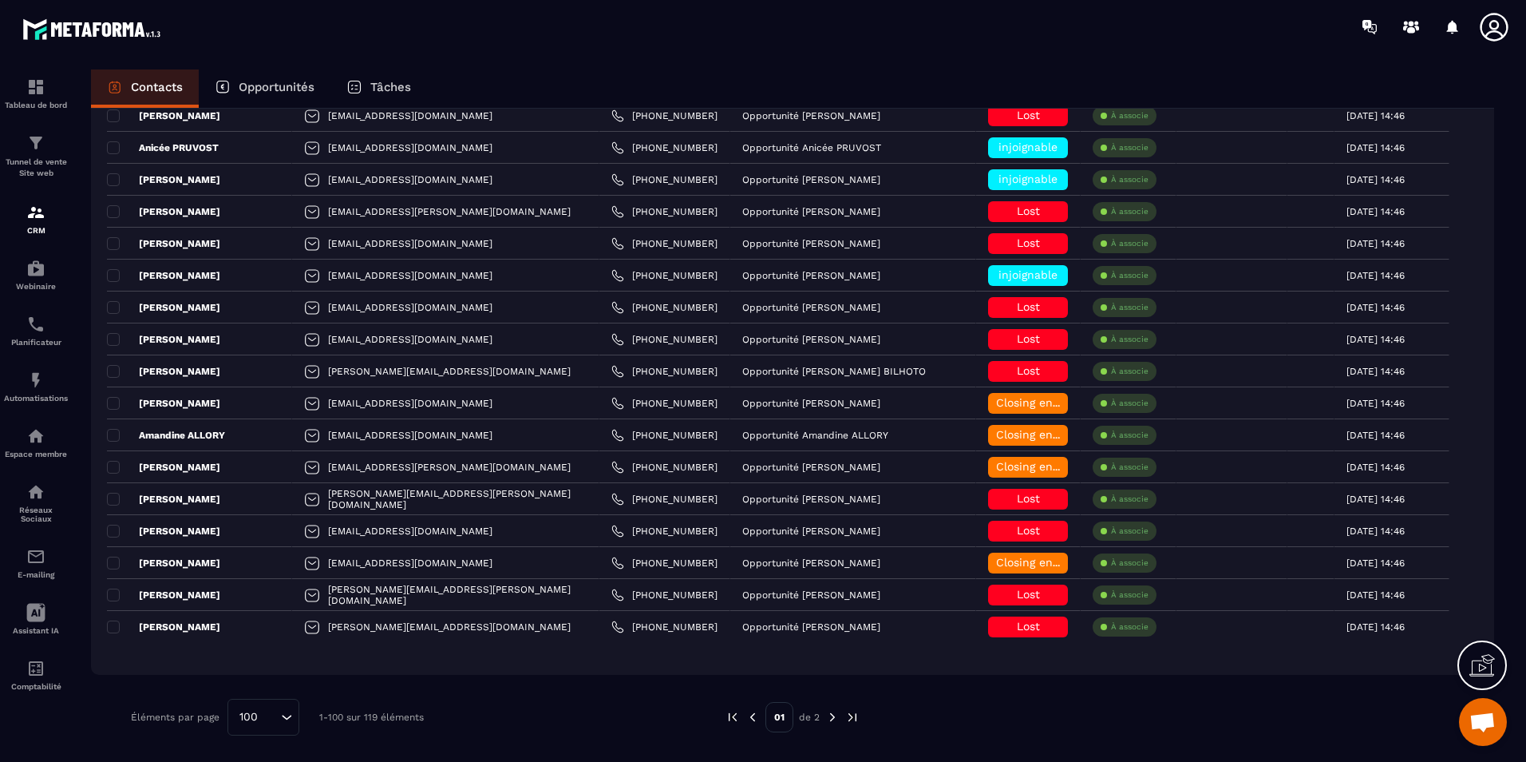
click at [833, 722] on img at bounding box center [832, 717] width 14 height 14
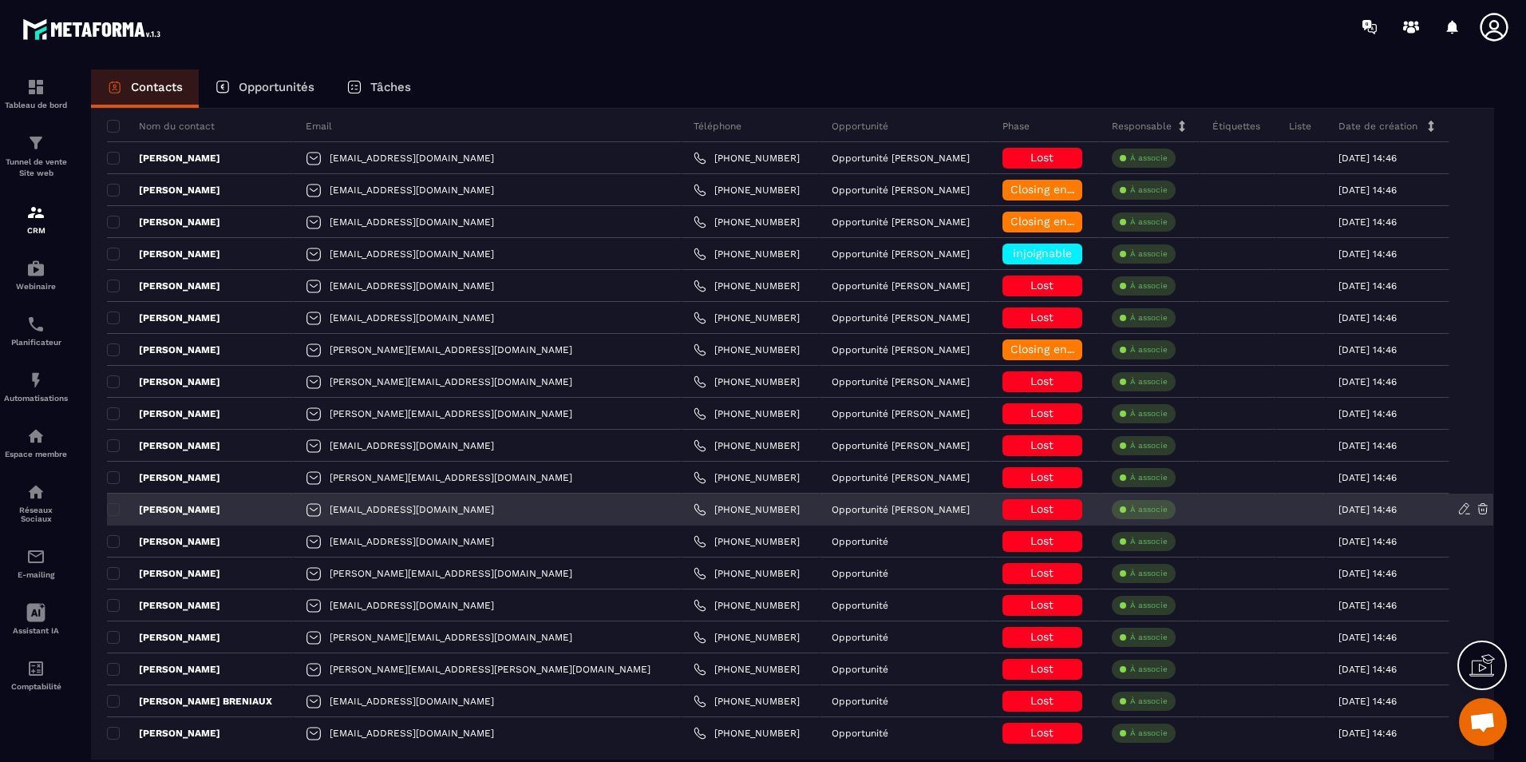
scroll to position [0, 0]
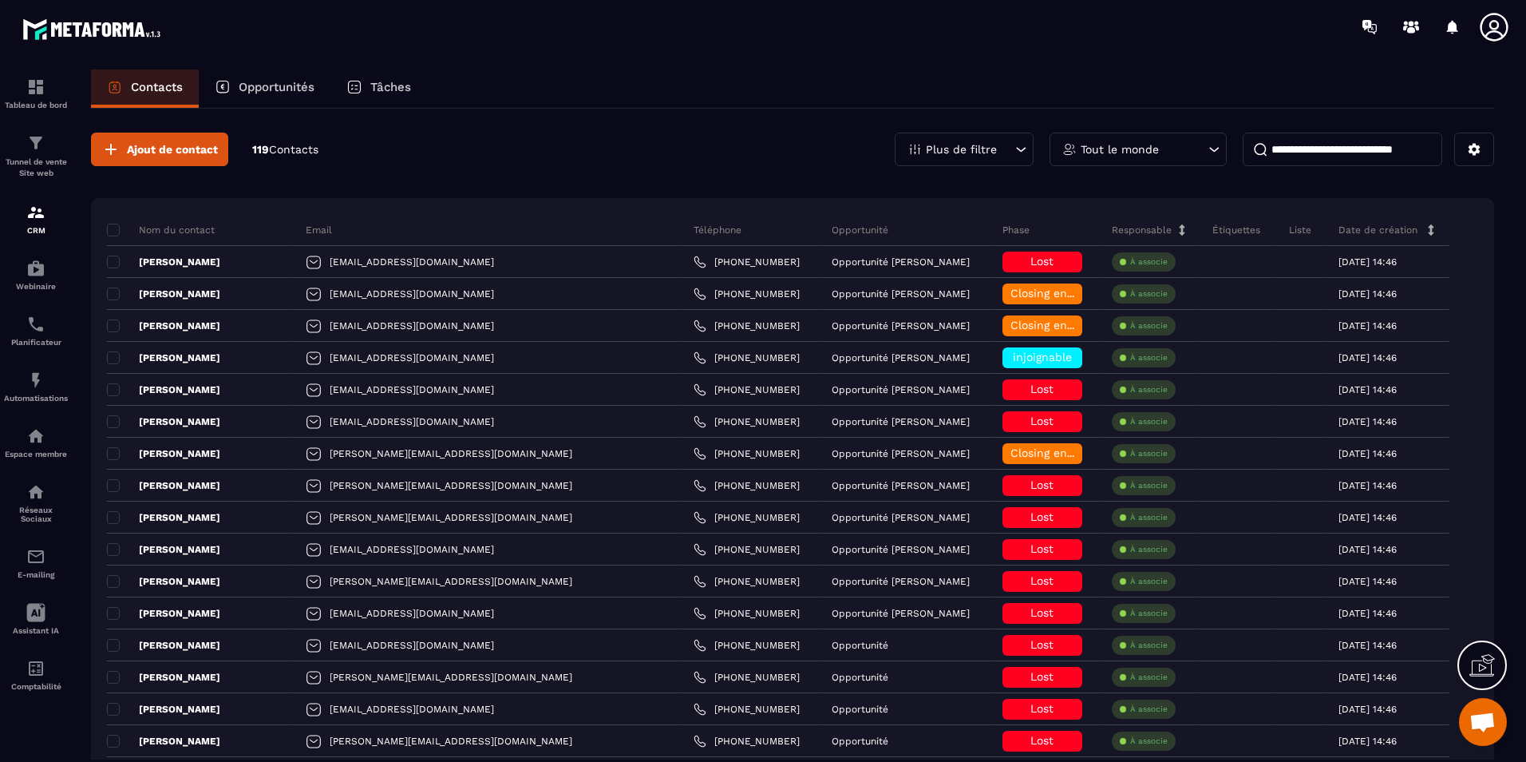
click at [1145, 142] on div "Tout le monde" at bounding box center [1138, 150] width 177 height 34
click at [1469, 146] on icon at bounding box center [1474, 149] width 14 height 14
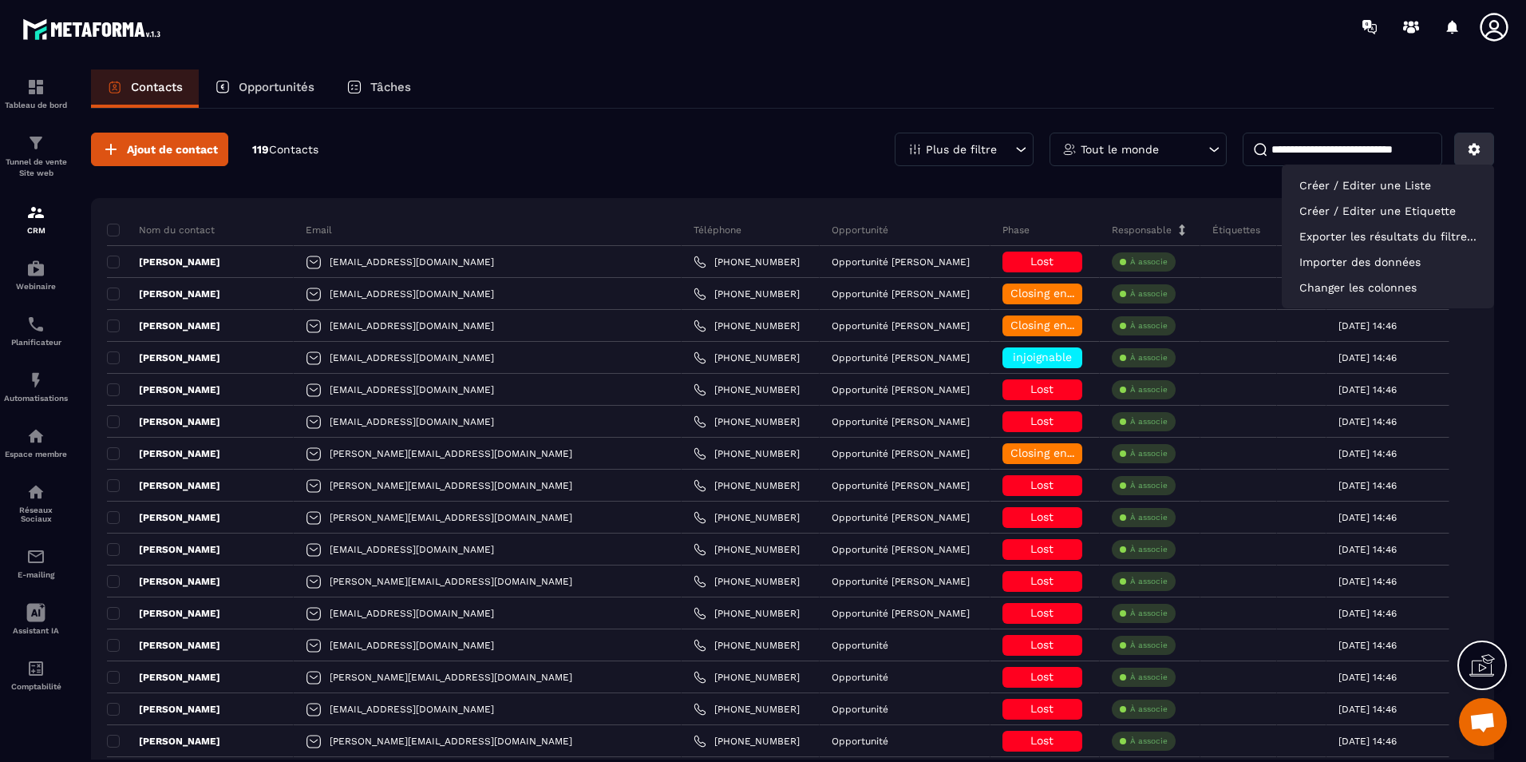
click at [1469, 146] on icon at bounding box center [1474, 149] width 14 height 14
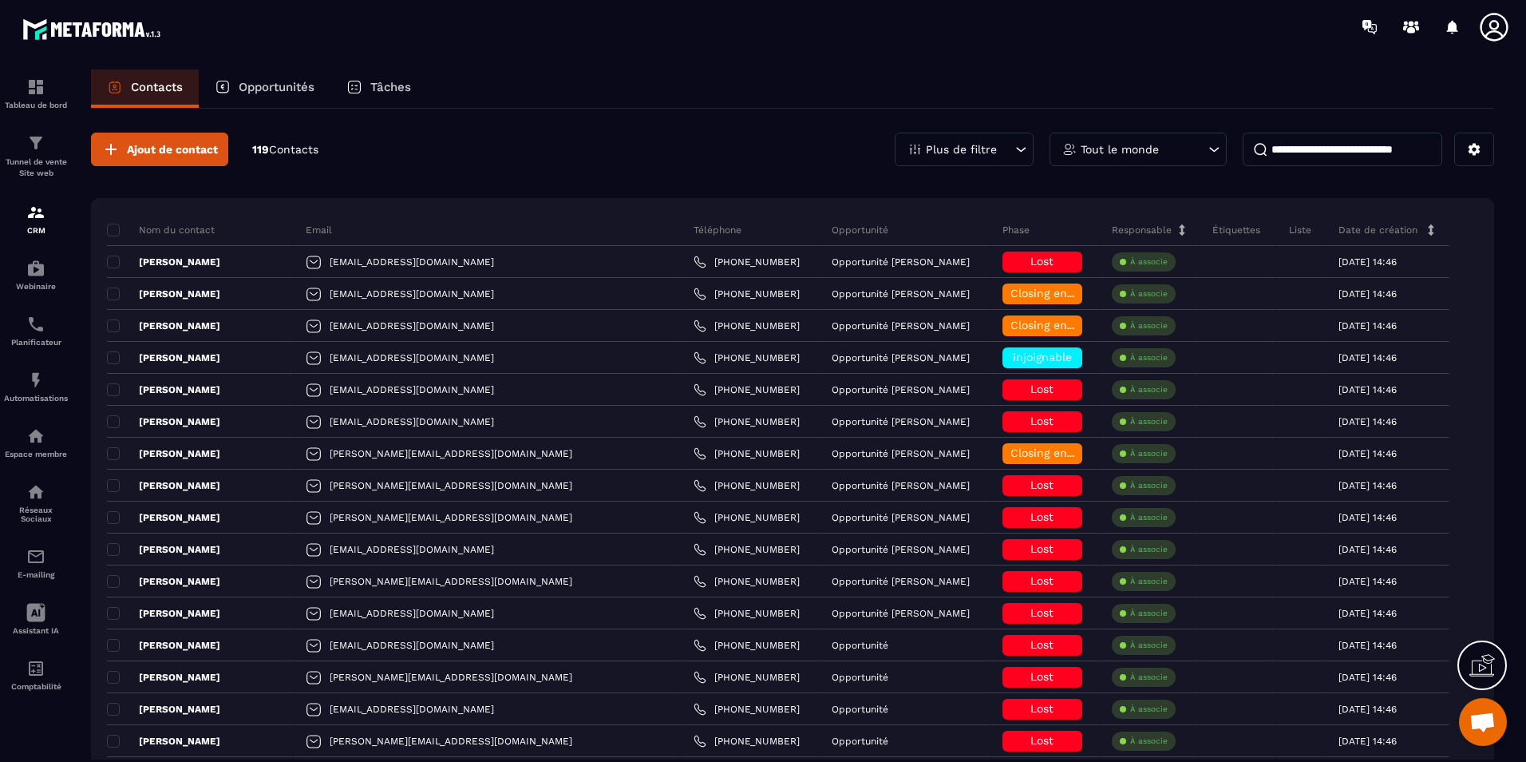
click at [1204, 114] on div "Ajout de contact 119 Contacts Plus de filtre Tout le monde Nom du contact Email…" at bounding box center [792, 539] width 1403 height 861
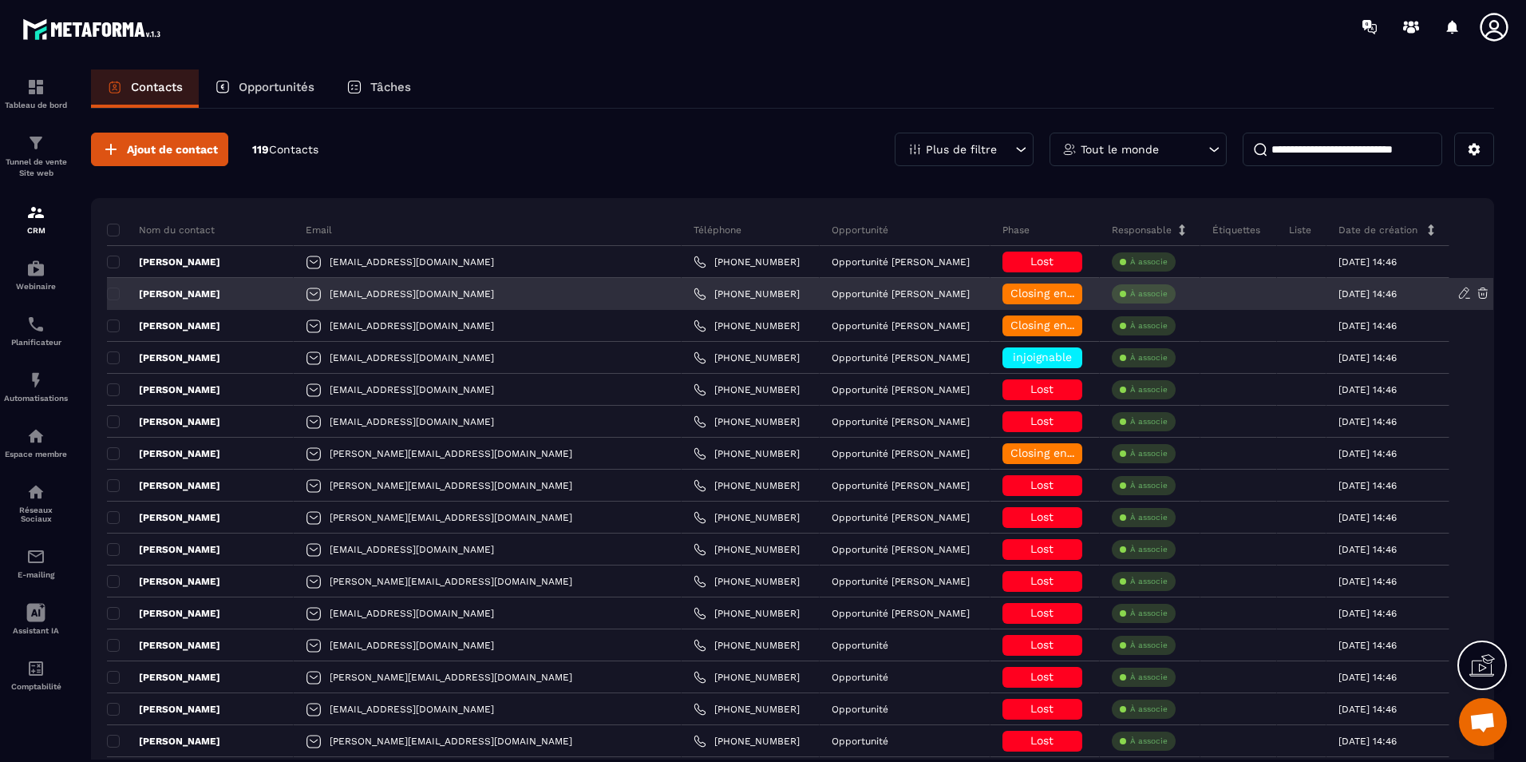
click at [220, 289] on p "[PERSON_NAME]" at bounding box center [163, 293] width 113 height 13
